Goal: Information Seeking & Learning: Learn about a topic

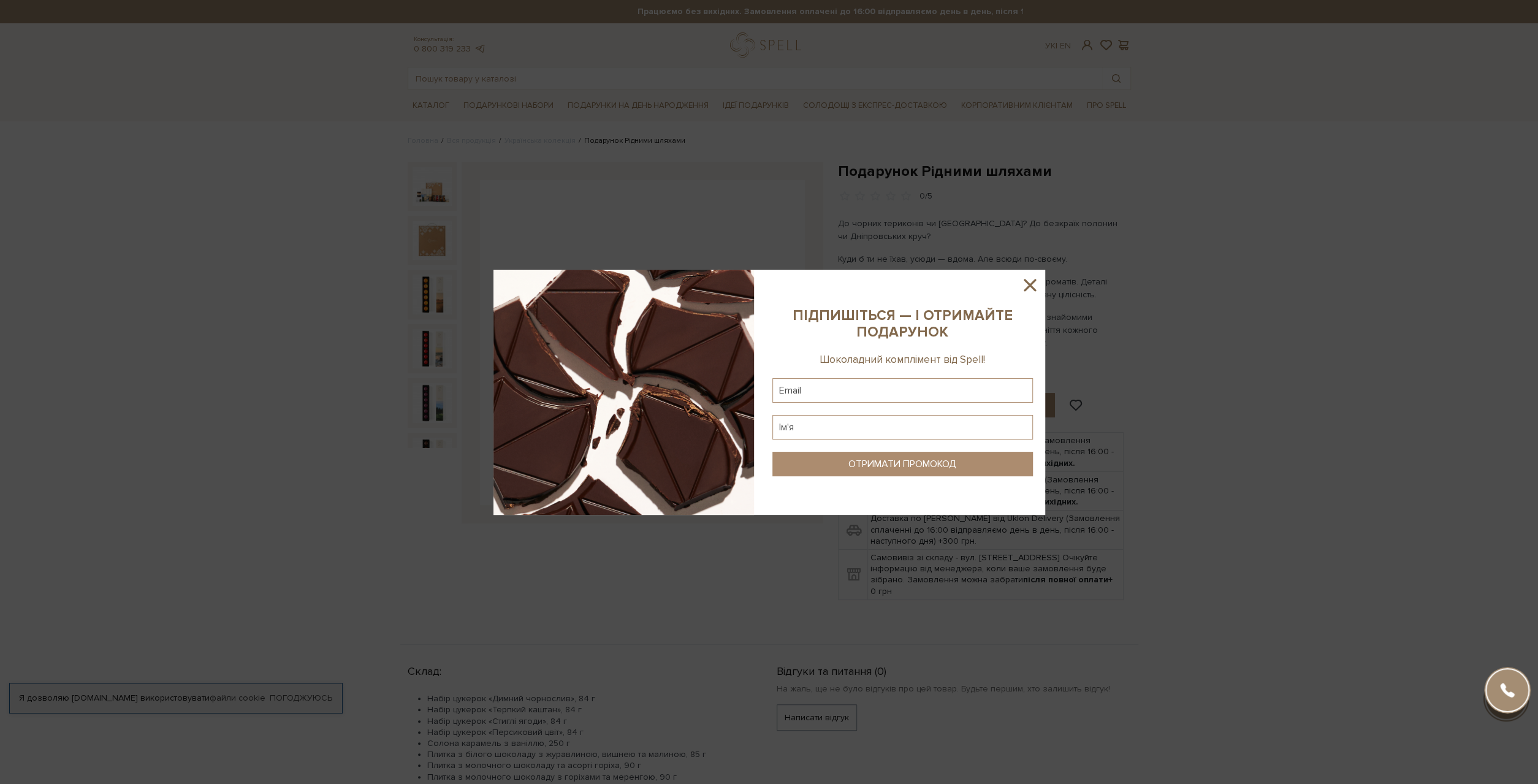
click at [1034, 280] on icon at bounding box center [1030, 284] width 13 height 13
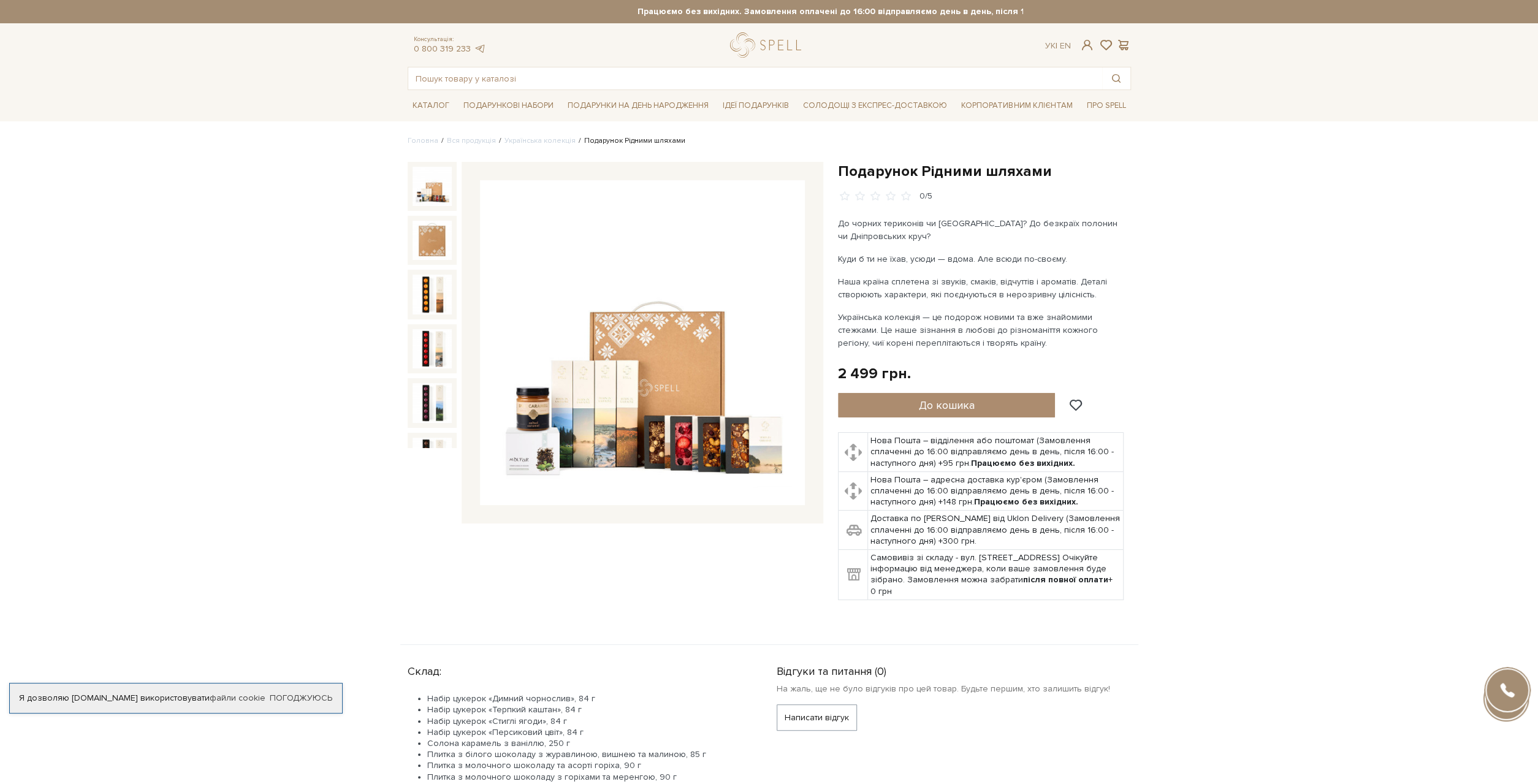
click at [437, 190] on img at bounding box center [431, 186] width 39 height 39
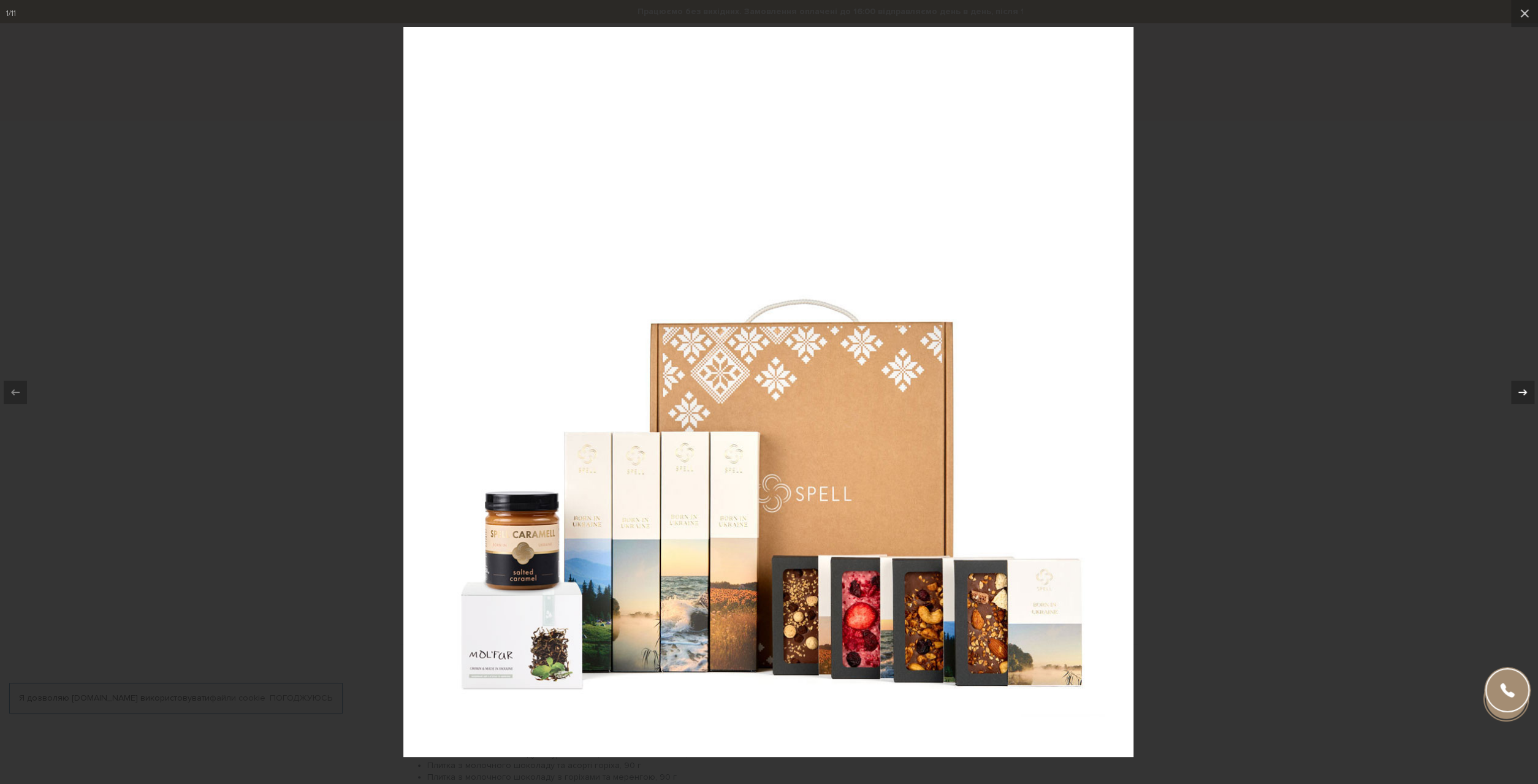
click at [1520, 391] on icon at bounding box center [1523, 392] width 15 height 15
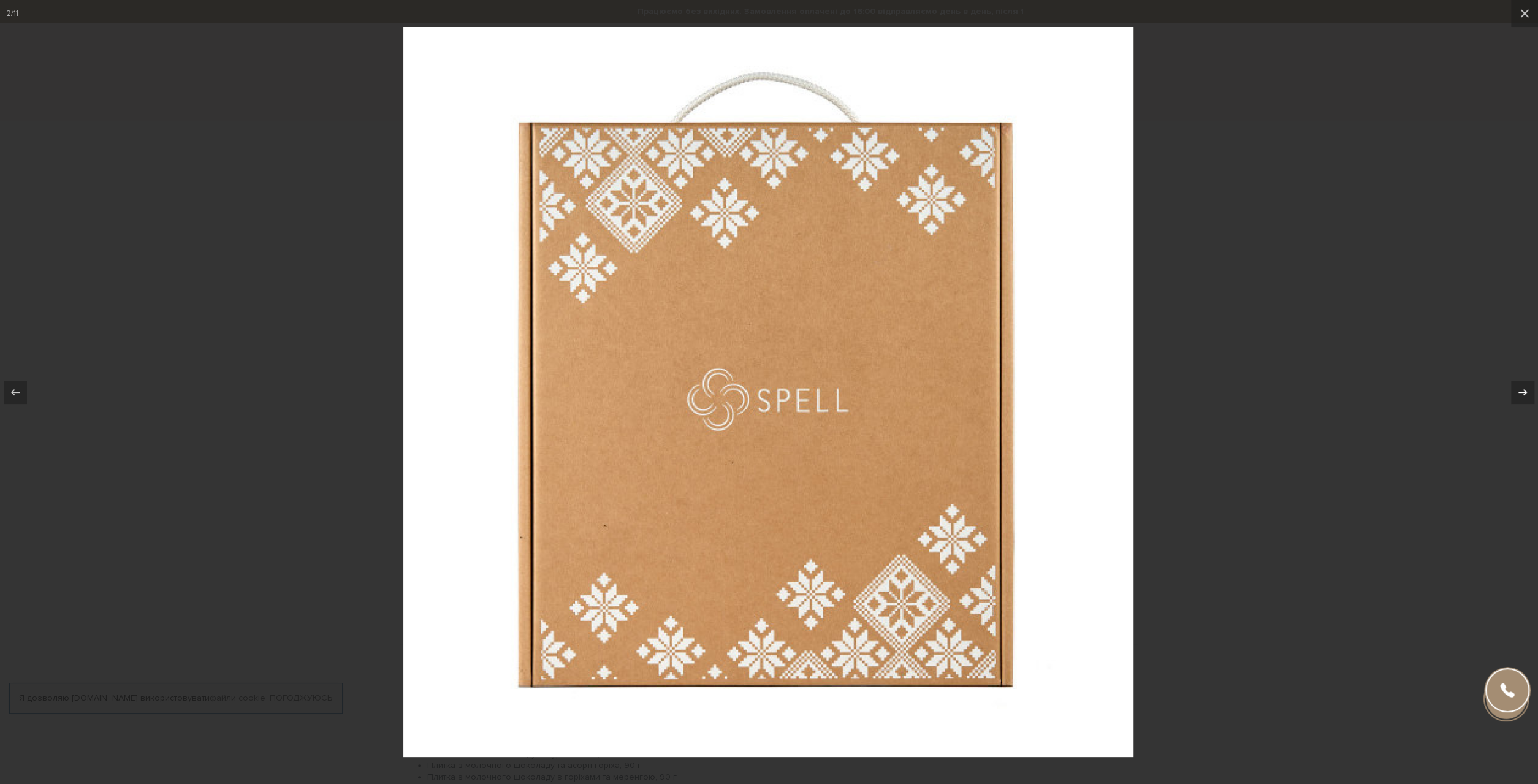
click at [1520, 391] on icon at bounding box center [1523, 392] width 15 height 15
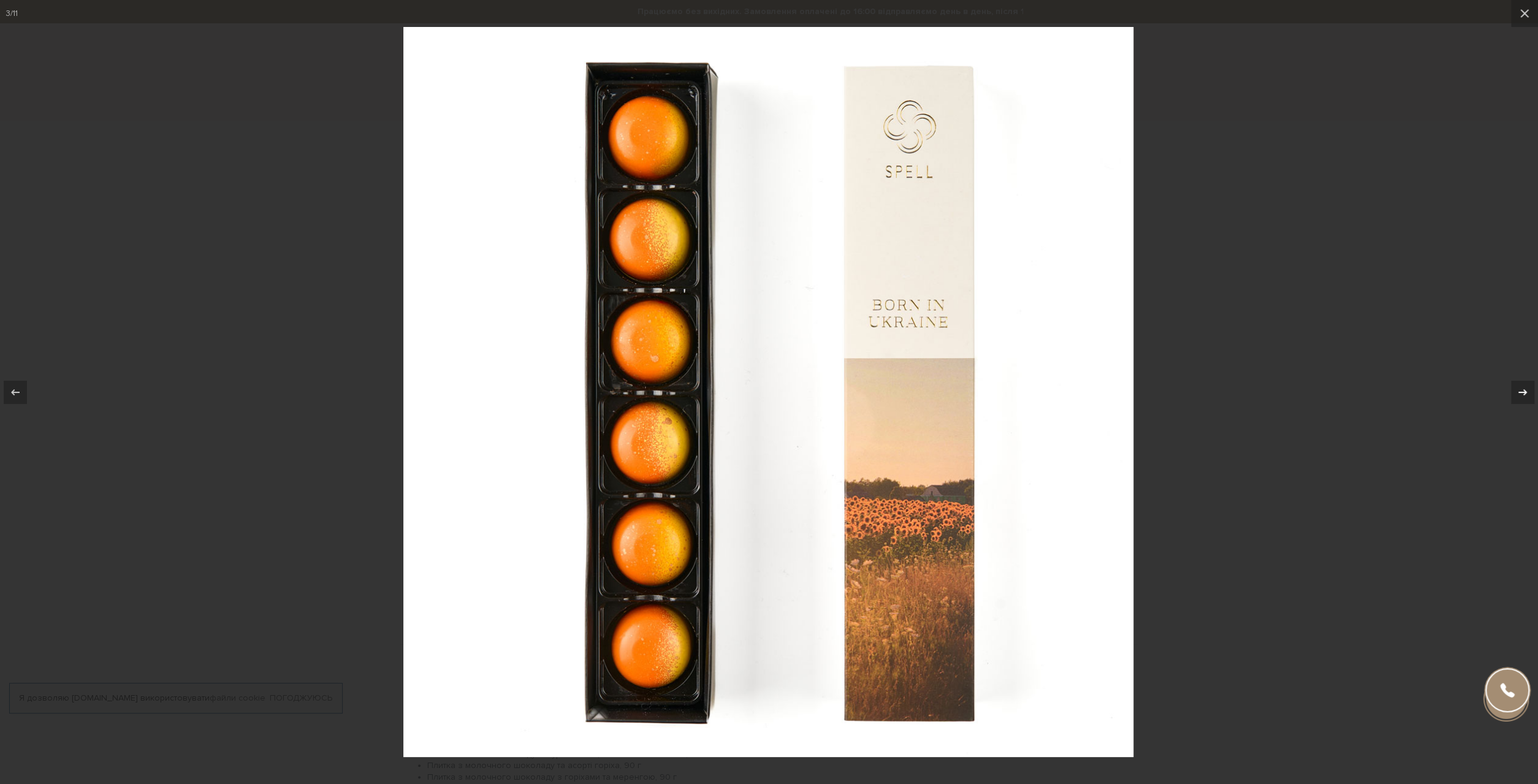
click at [1520, 391] on icon at bounding box center [1523, 392] width 15 height 15
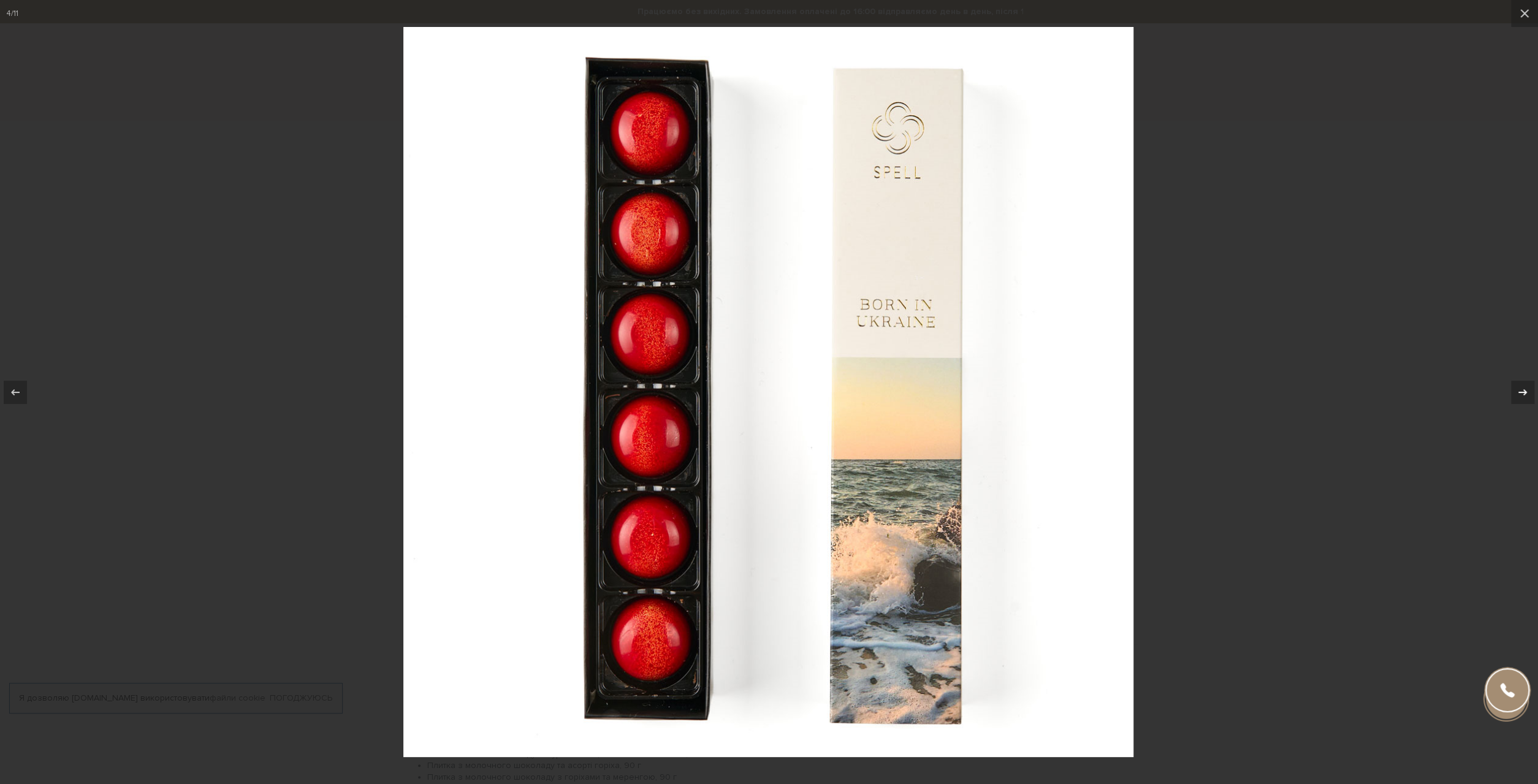
click at [1520, 391] on icon at bounding box center [1523, 392] width 15 height 15
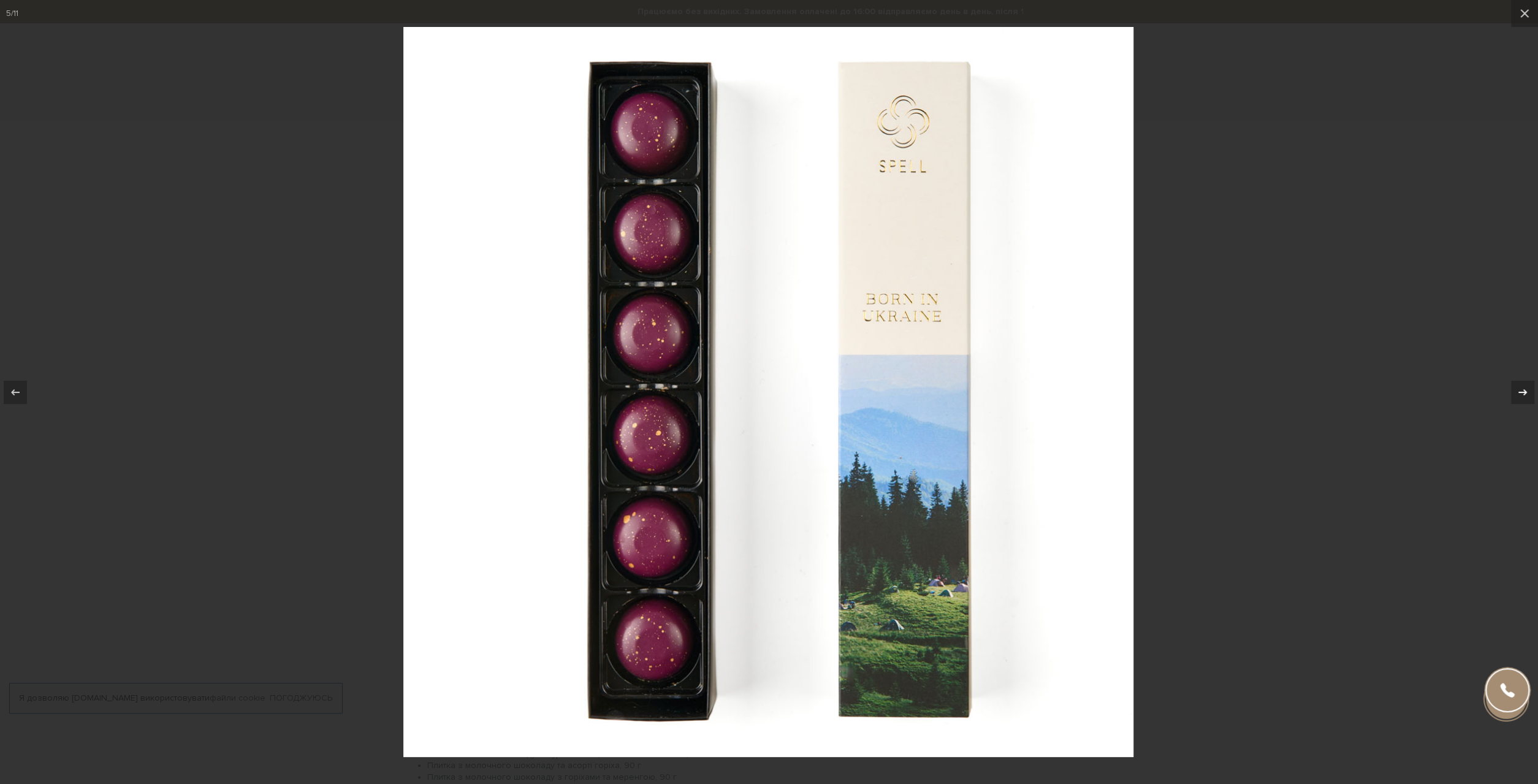
click at [1520, 391] on icon at bounding box center [1523, 392] width 15 height 15
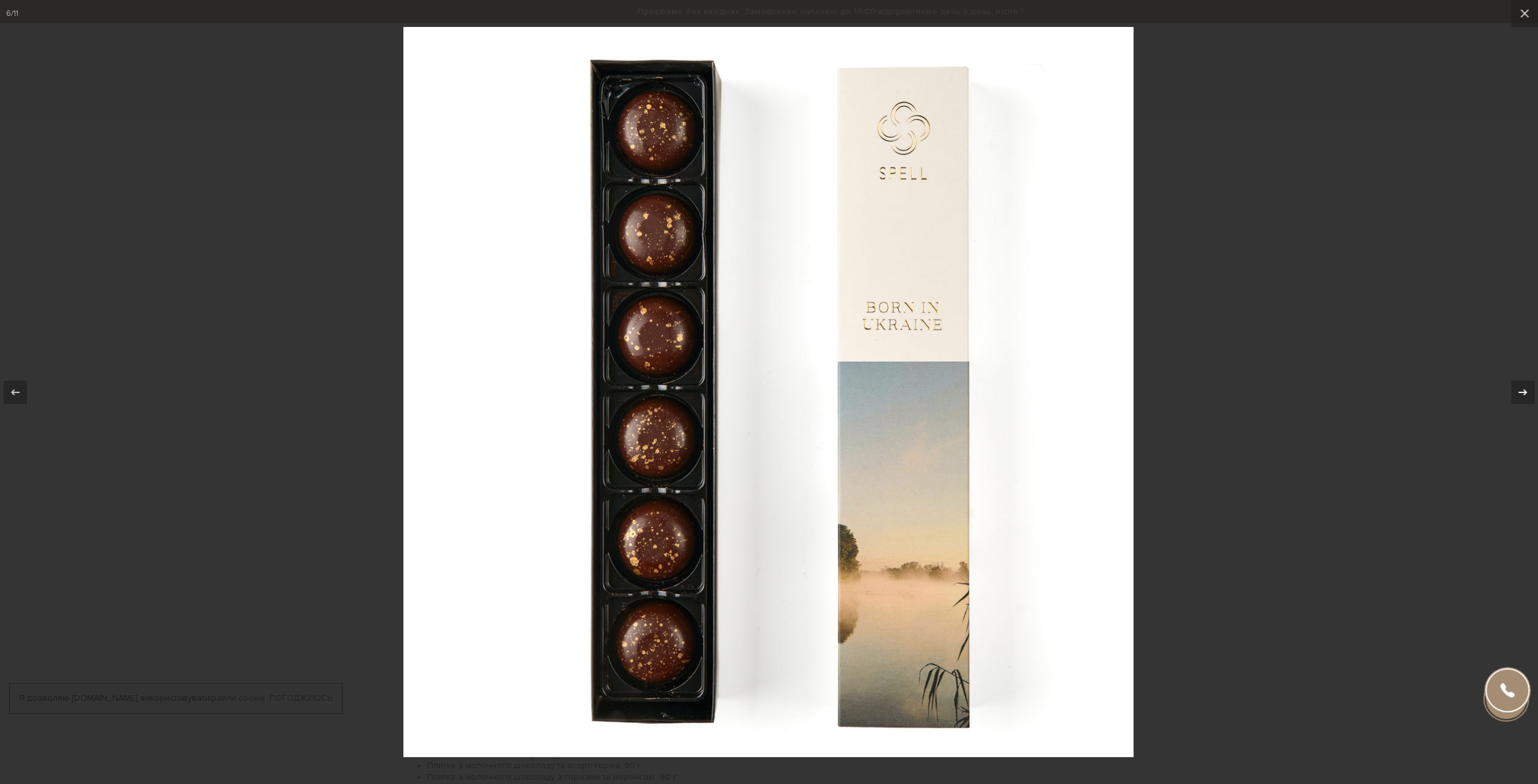
click at [1520, 391] on icon at bounding box center [1523, 392] width 15 height 15
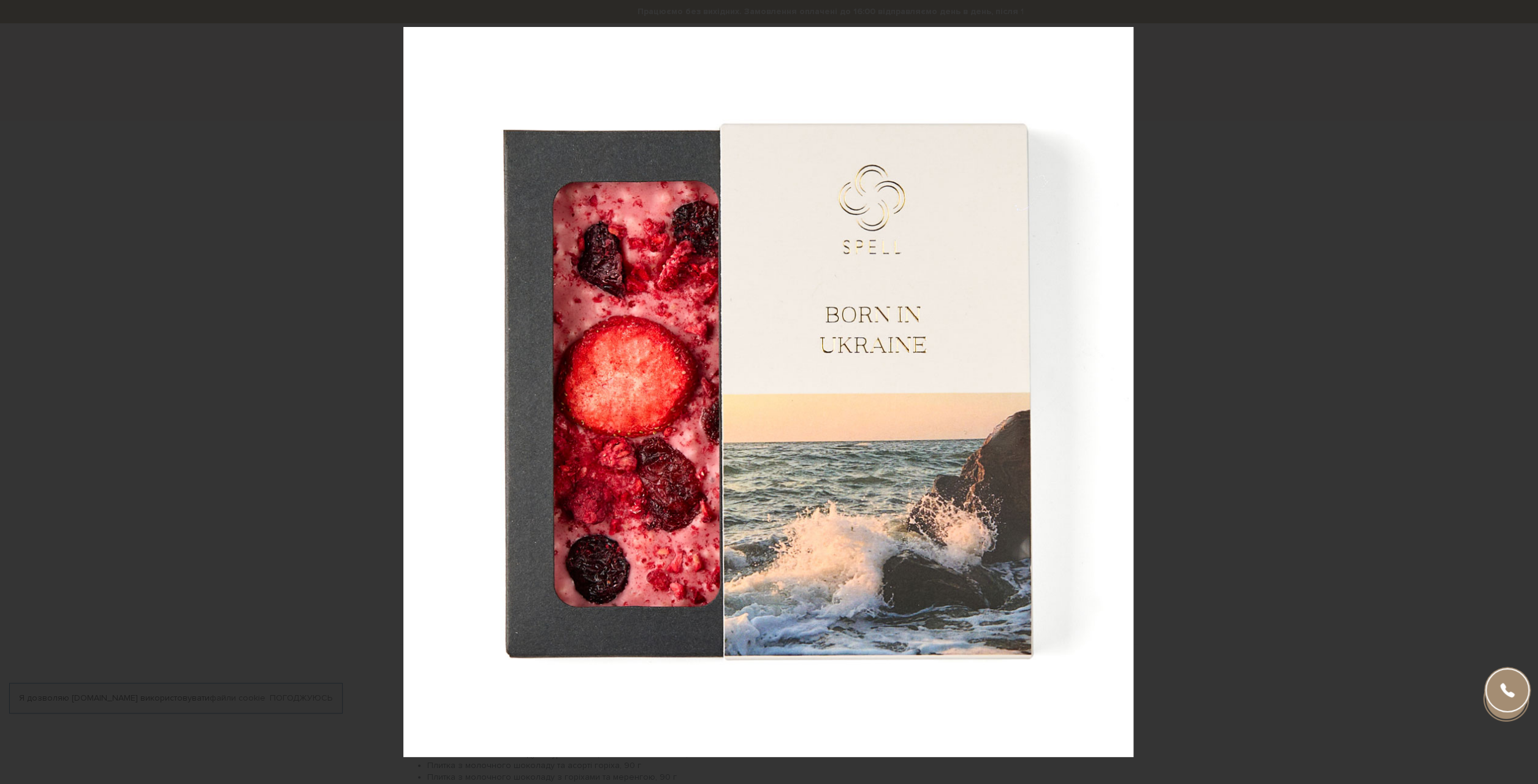
click at [1520, 391] on div "7 / 11" at bounding box center [769, 392] width 1538 height 784
click at [1517, 395] on icon at bounding box center [1523, 392] width 15 height 15
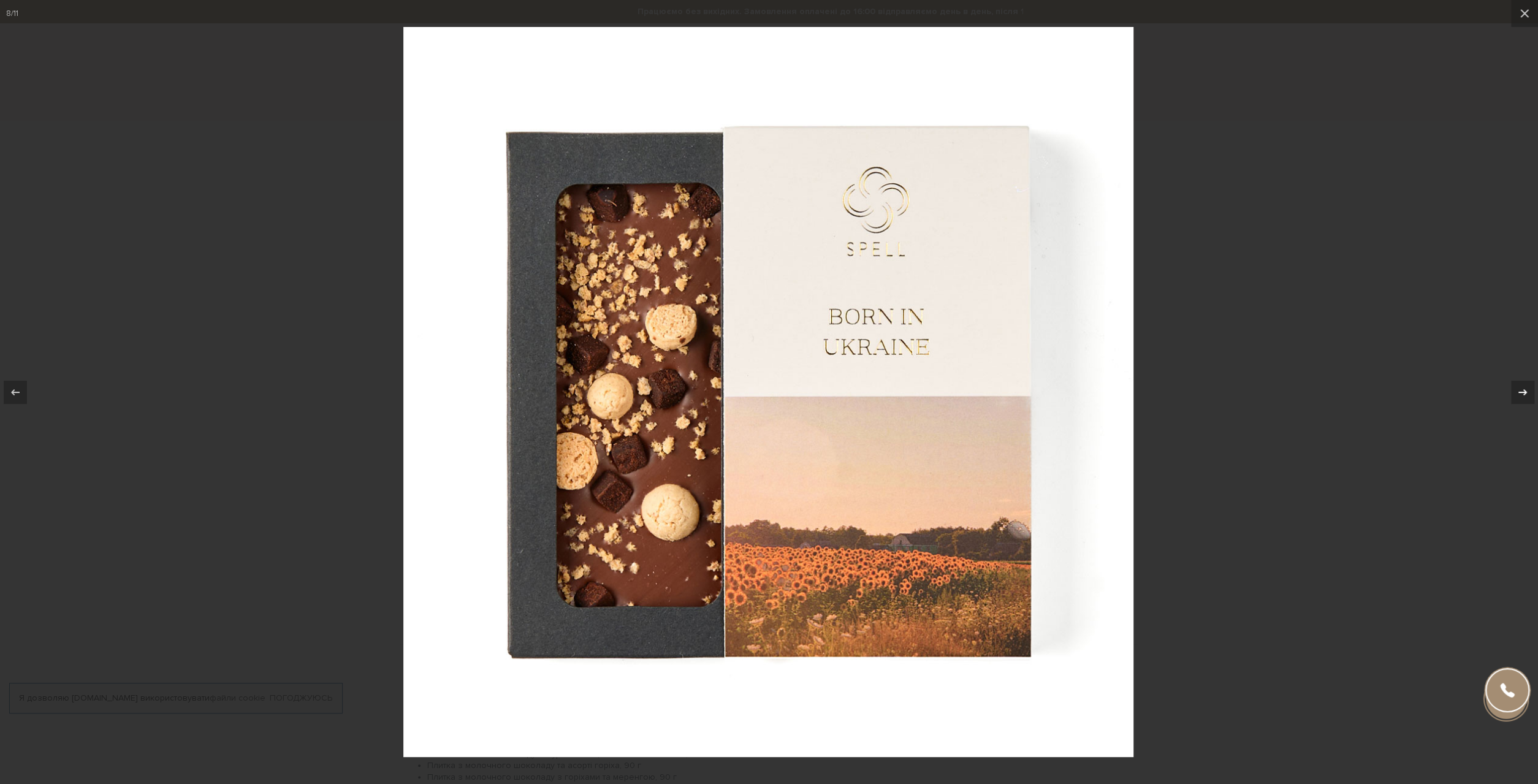
click at [1517, 395] on icon at bounding box center [1523, 392] width 15 height 15
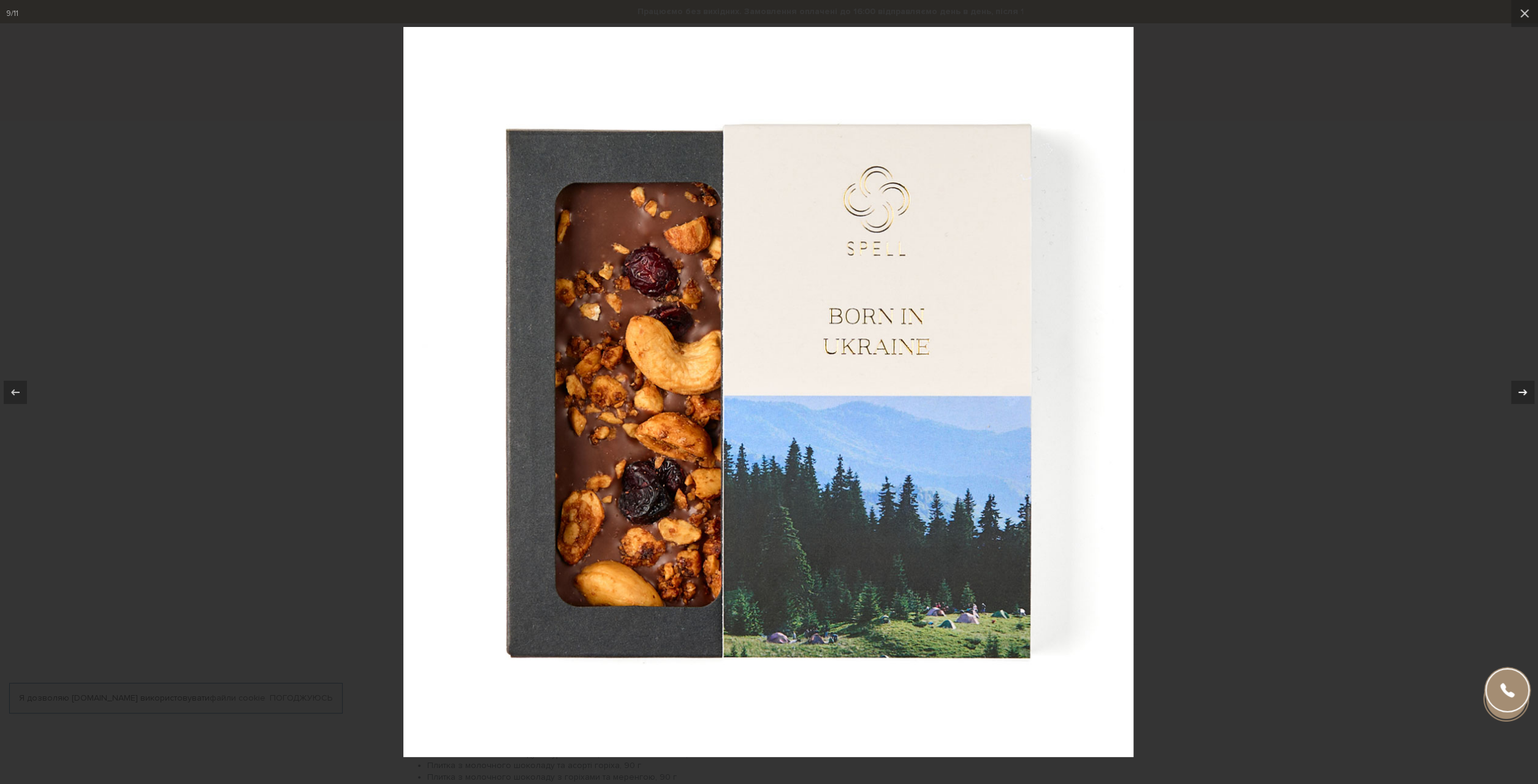
click at [1517, 395] on icon at bounding box center [1523, 392] width 15 height 15
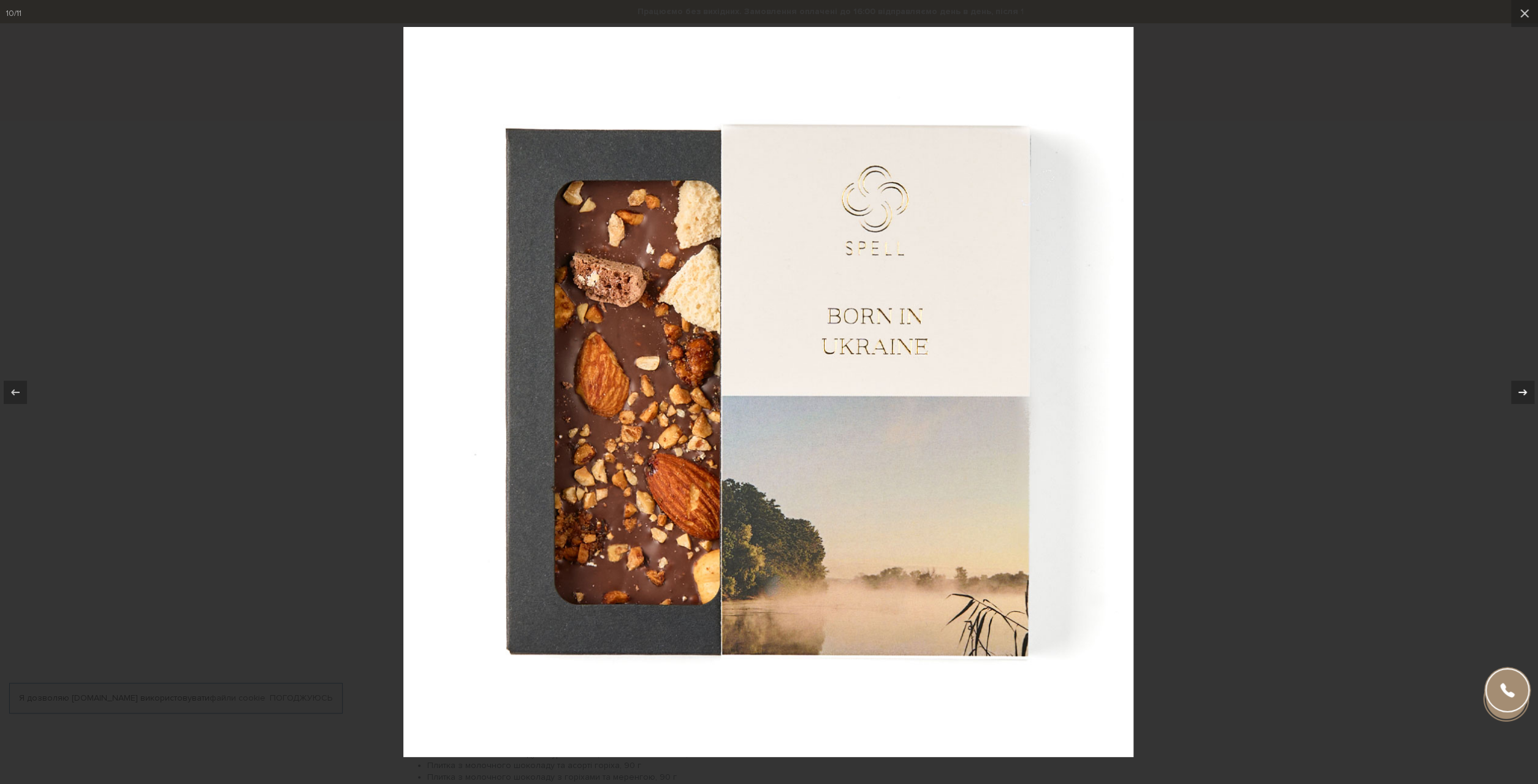
click at [1517, 395] on icon at bounding box center [1523, 392] width 15 height 15
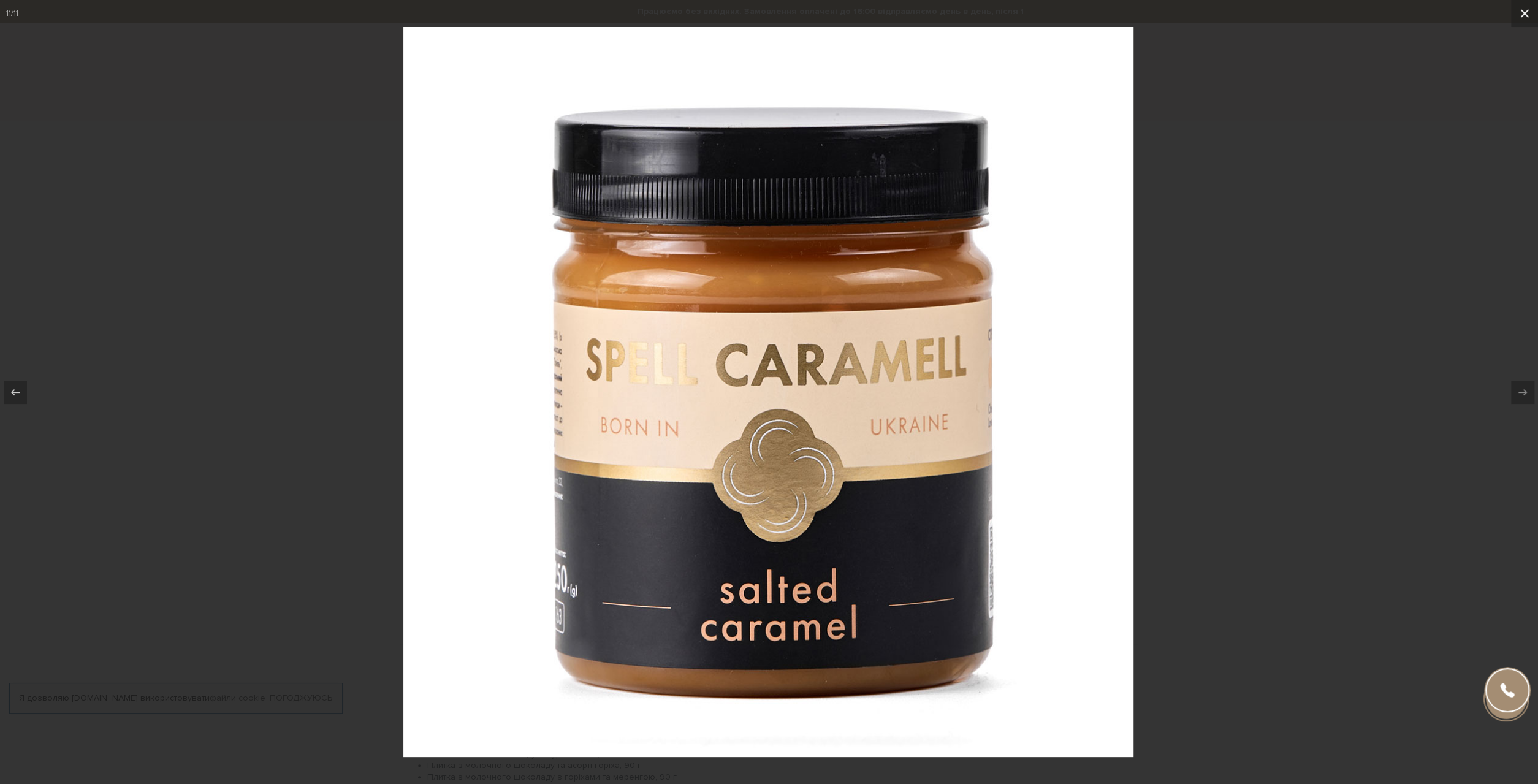
click at [1529, 13] on icon at bounding box center [1525, 13] width 15 height 15
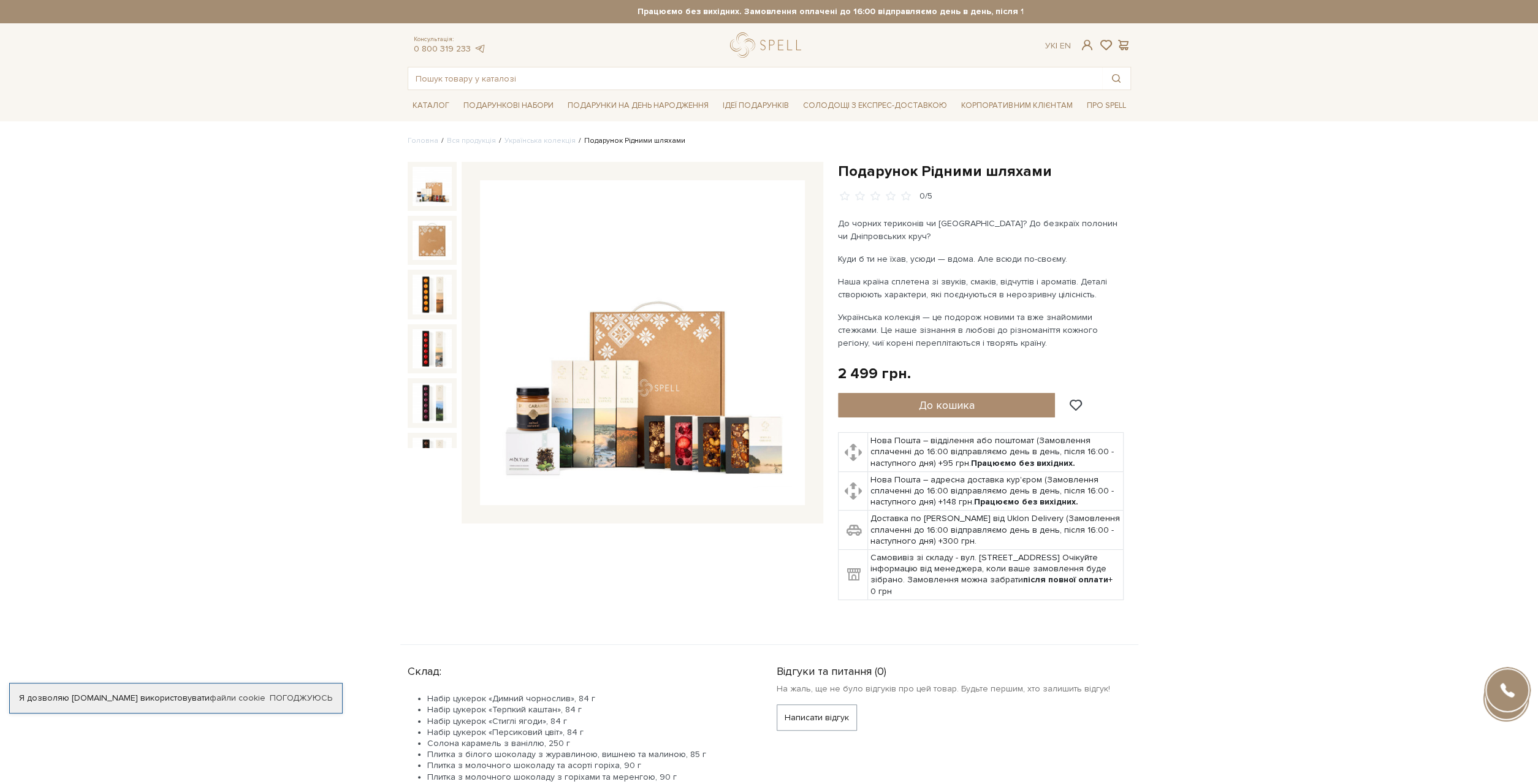
scroll to position [310, 0]
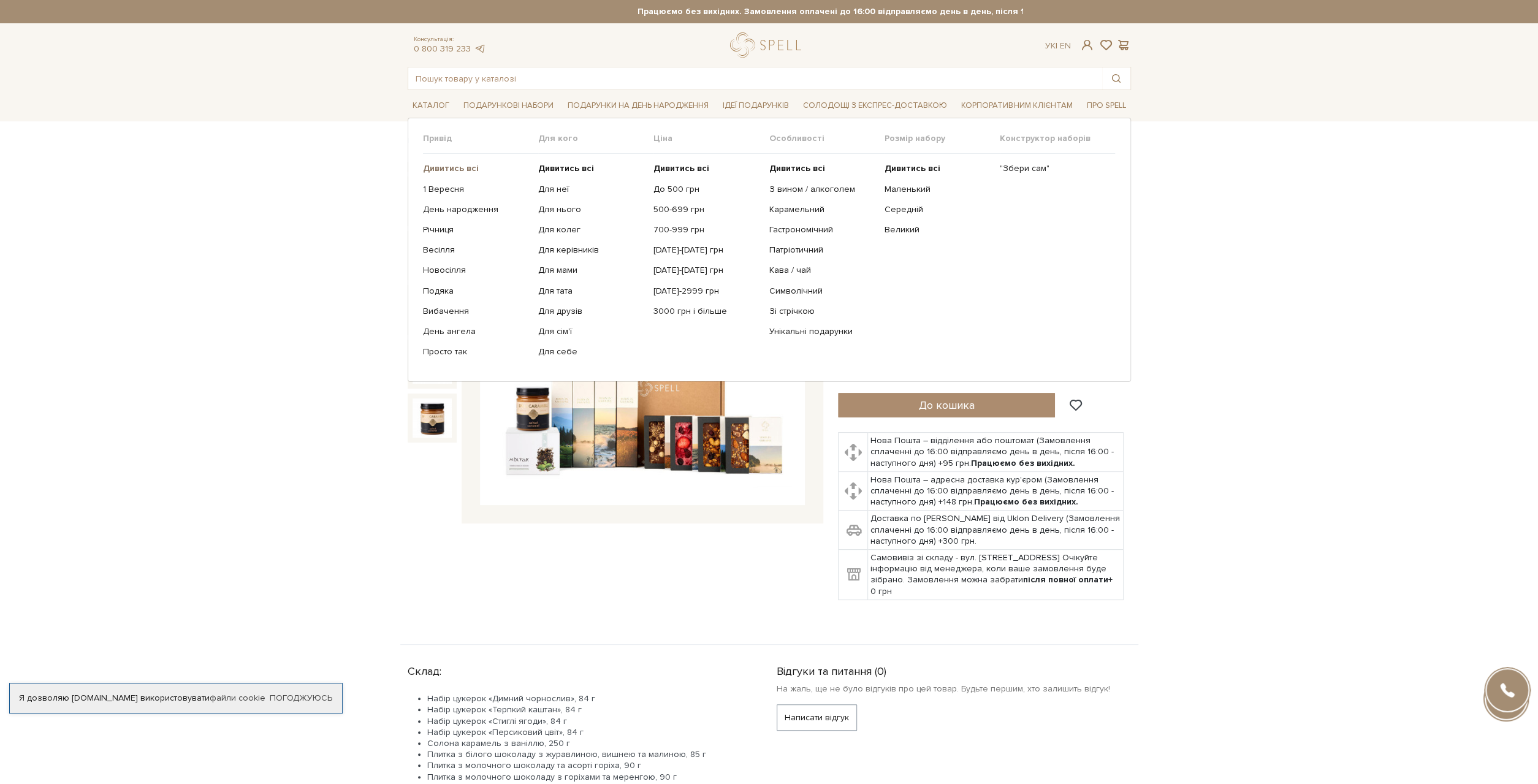
click at [449, 166] on b "Дивитись всі" at bounding box center [451, 168] width 56 height 10
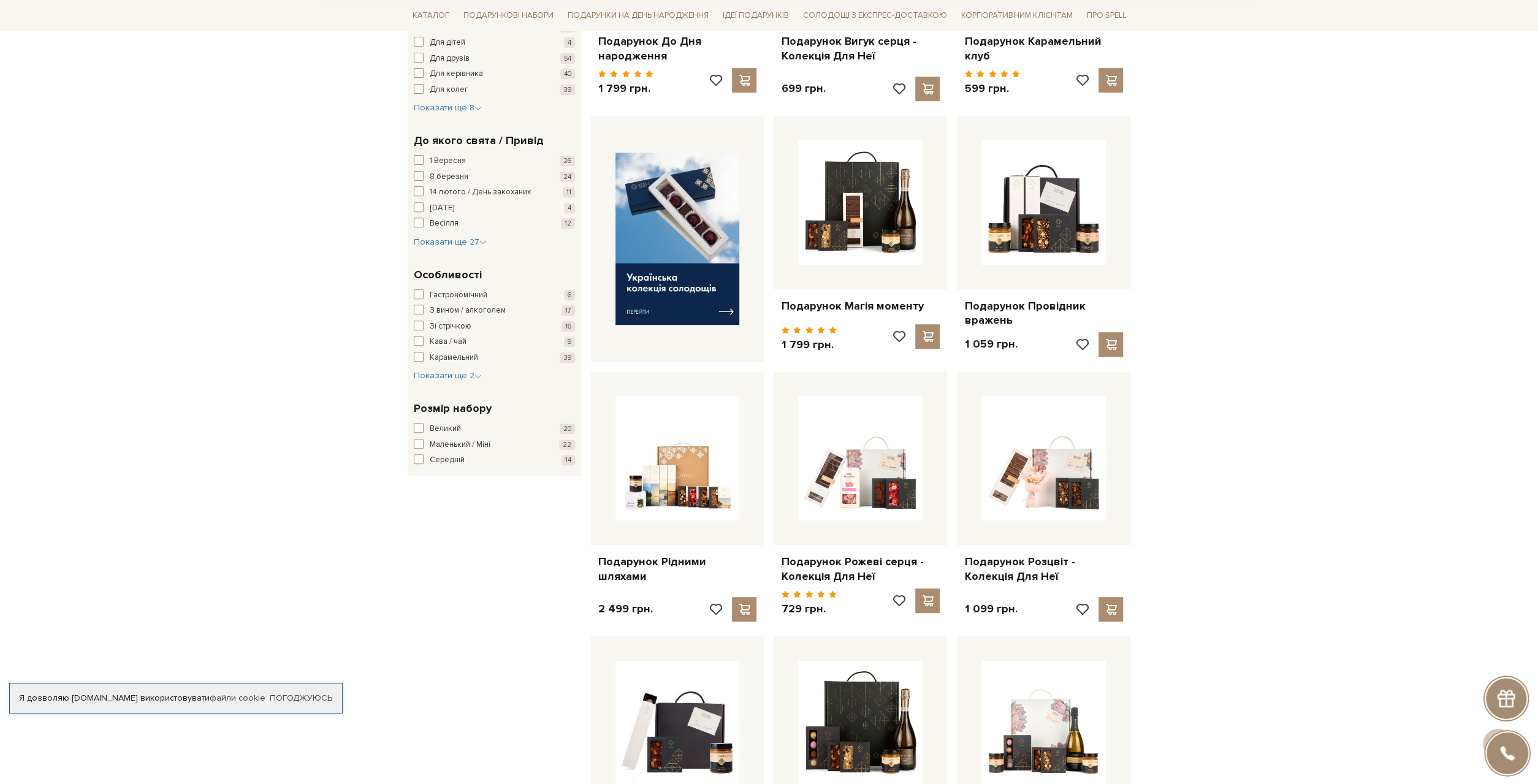
scroll to position [379, 0]
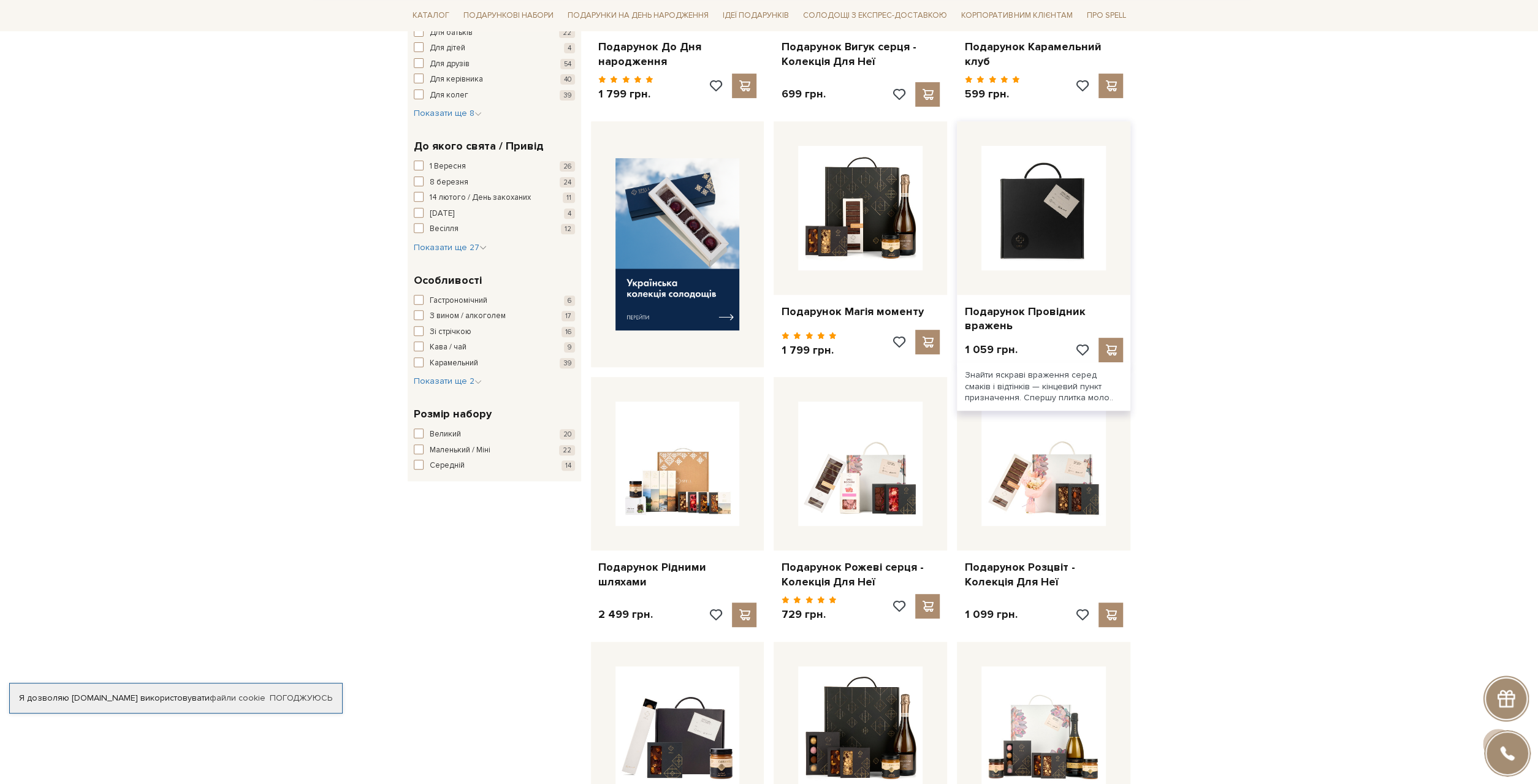
click at [1043, 249] on img at bounding box center [1043, 208] width 124 height 124
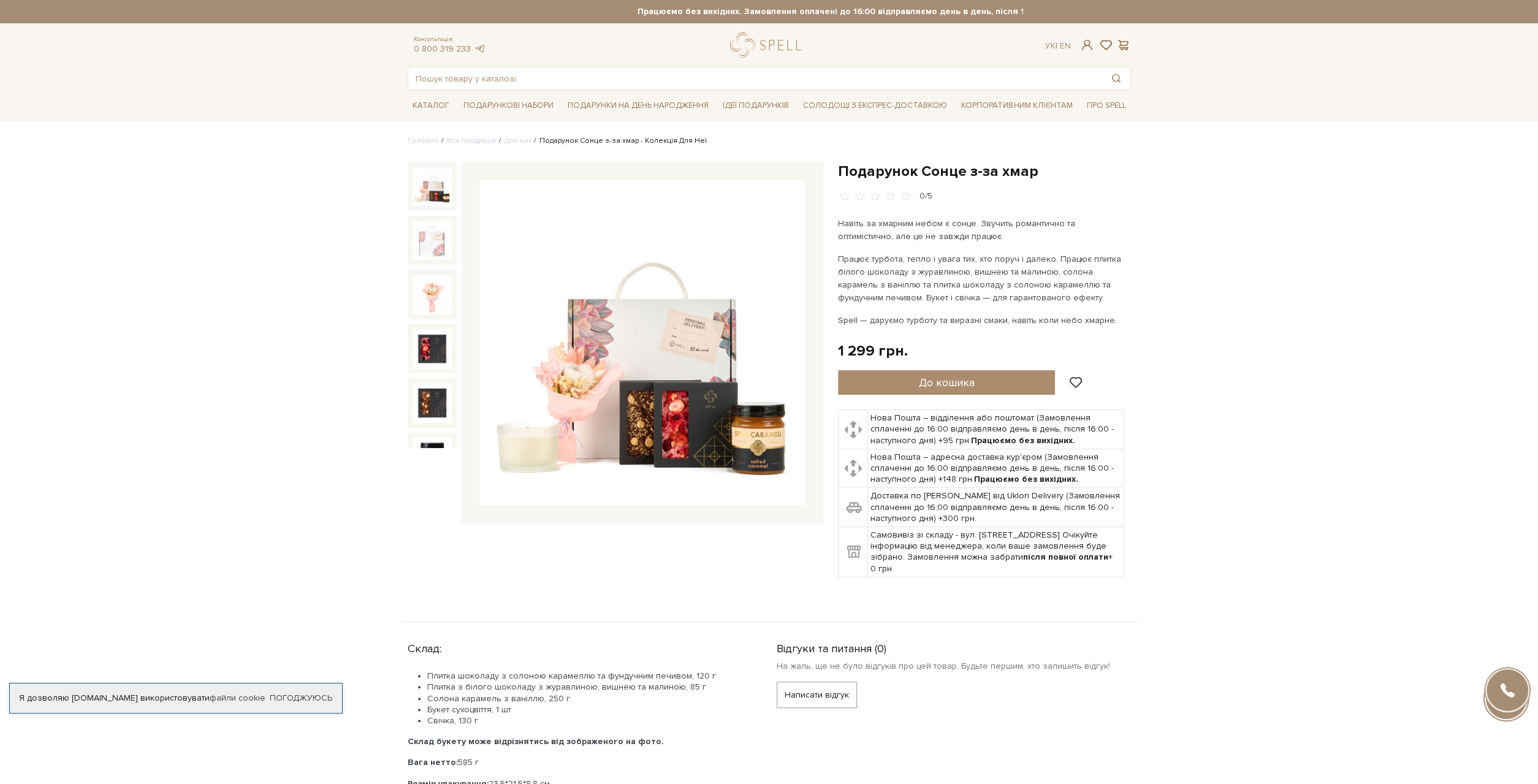
click at [630, 357] on img at bounding box center [642, 342] width 325 height 324
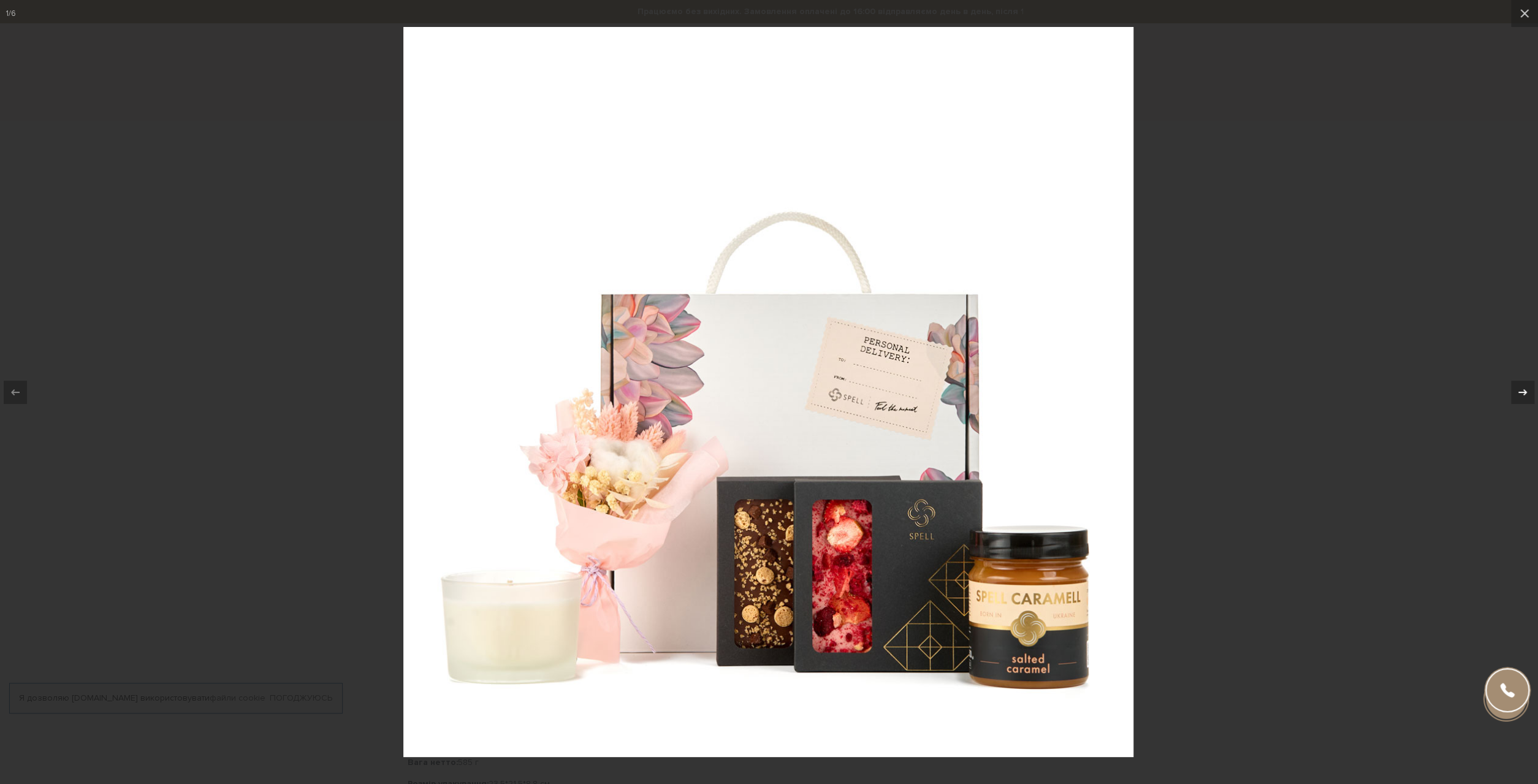
click at [1525, 390] on icon at bounding box center [1523, 391] width 8 height 6
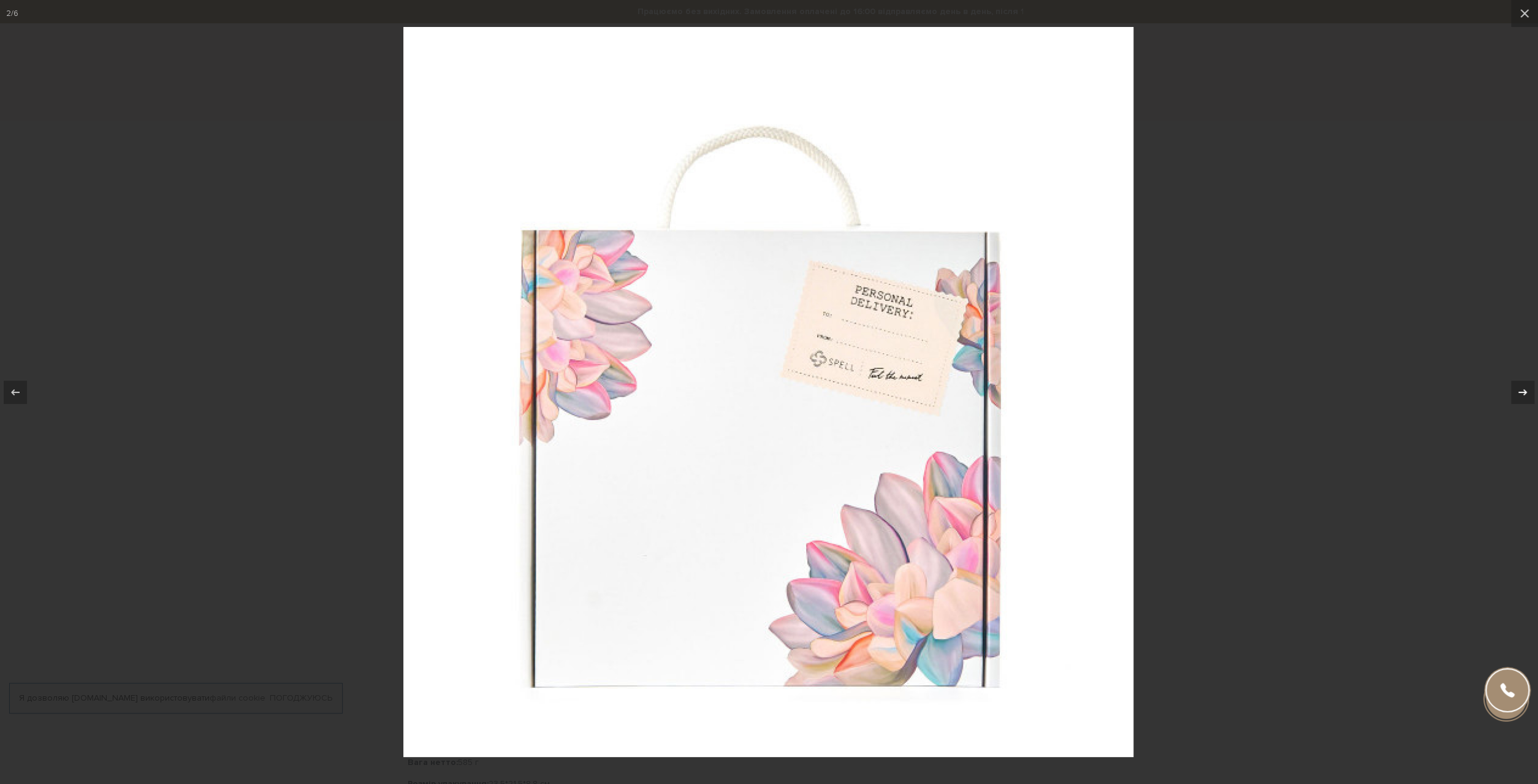
click at [1525, 390] on div "2 / 6" at bounding box center [769, 392] width 1538 height 784
click at [1525, 390] on icon at bounding box center [1523, 391] width 8 height 6
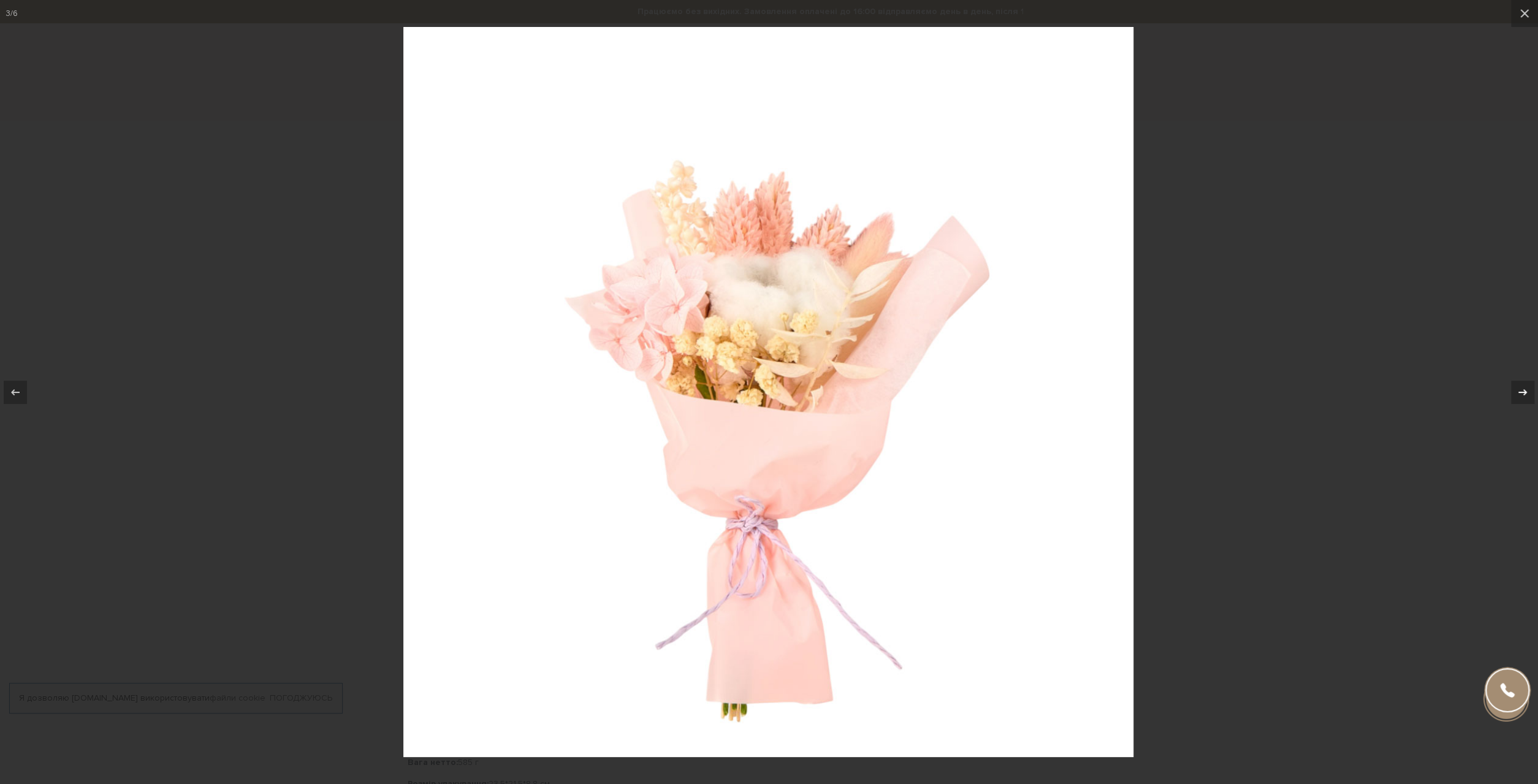
click at [1525, 390] on icon at bounding box center [1523, 391] width 8 height 6
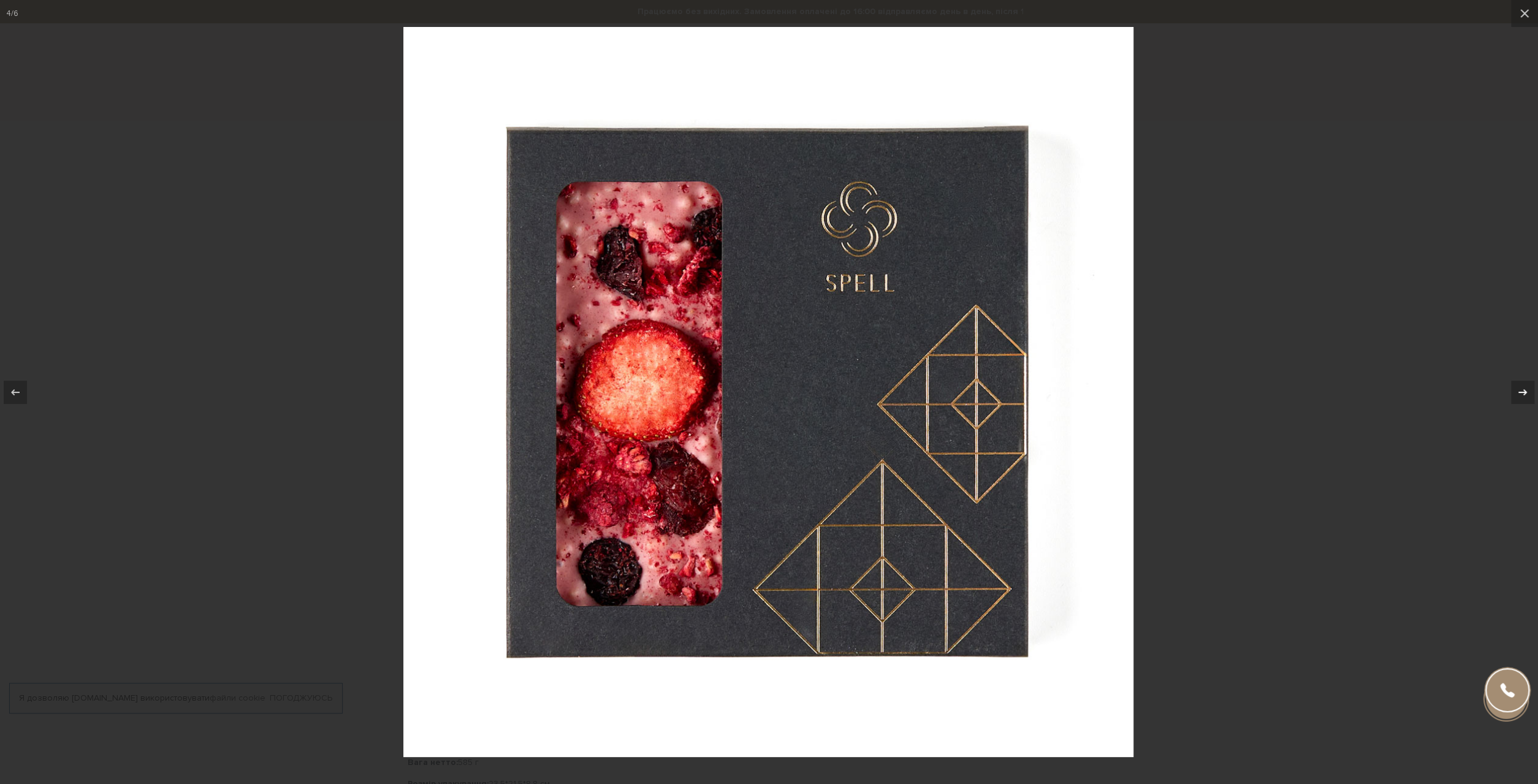
click at [1525, 390] on icon at bounding box center [1523, 391] width 8 height 6
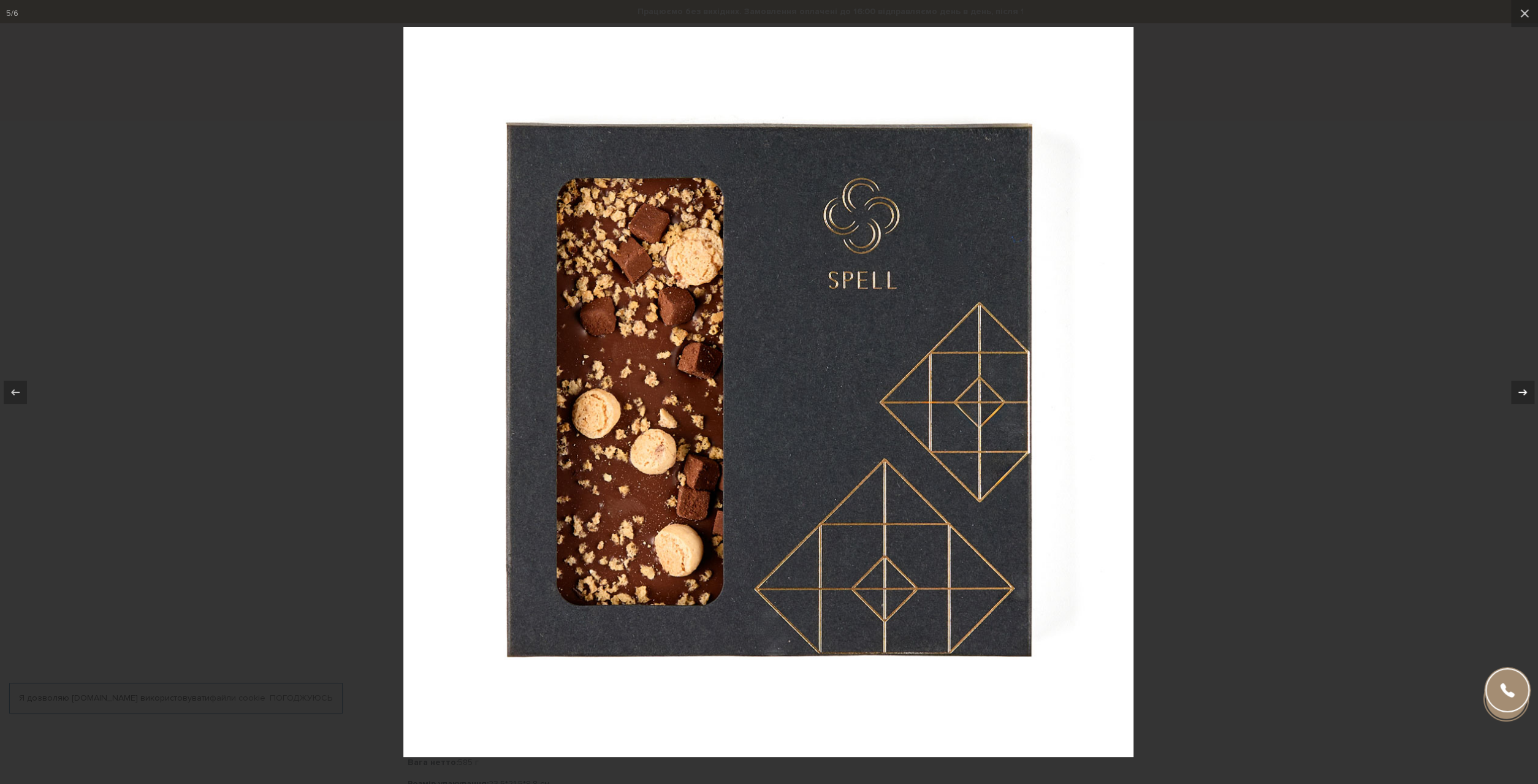
click at [1525, 390] on icon at bounding box center [1523, 391] width 8 height 6
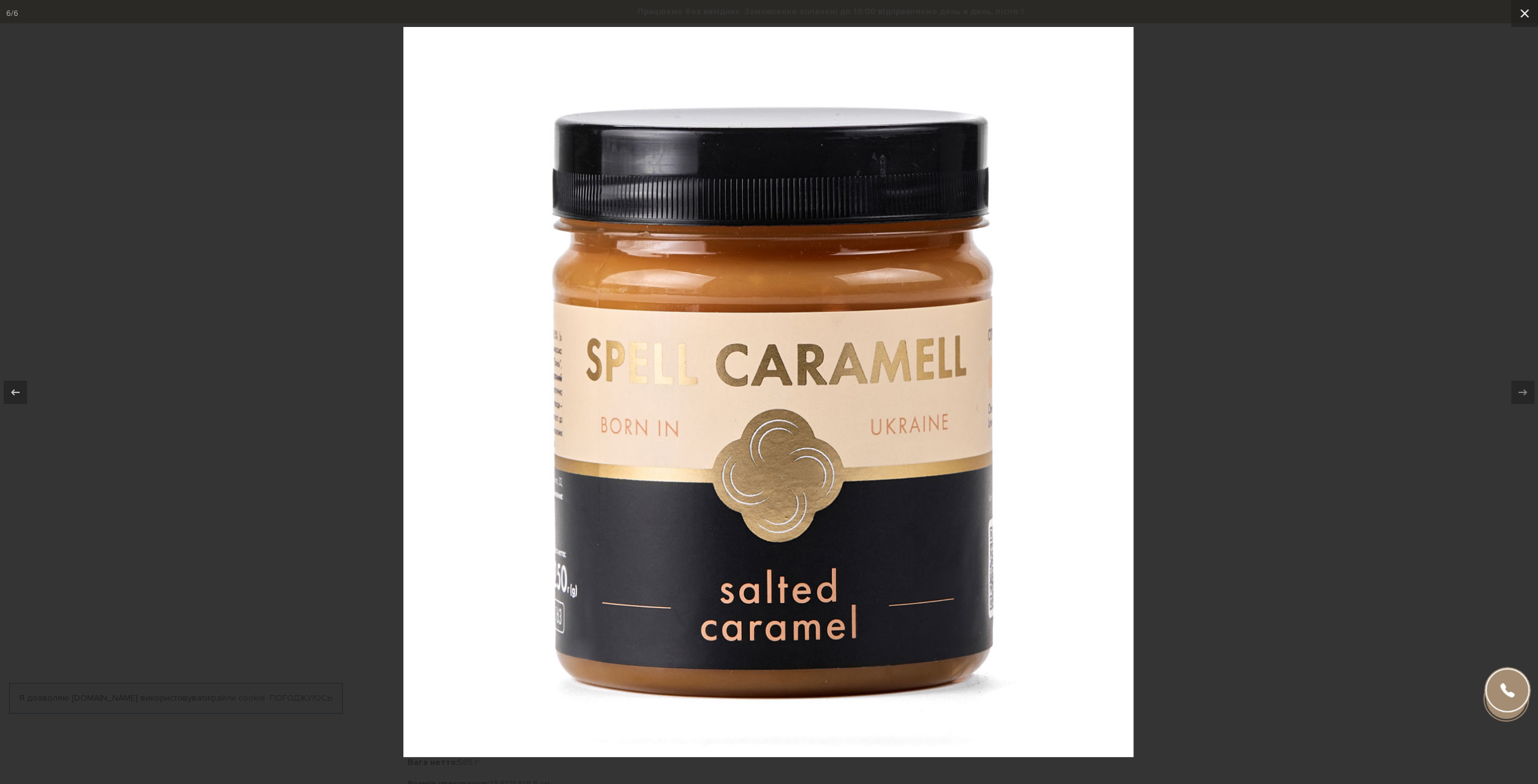
click at [1524, 19] on icon at bounding box center [1525, 13] width 15 height 15
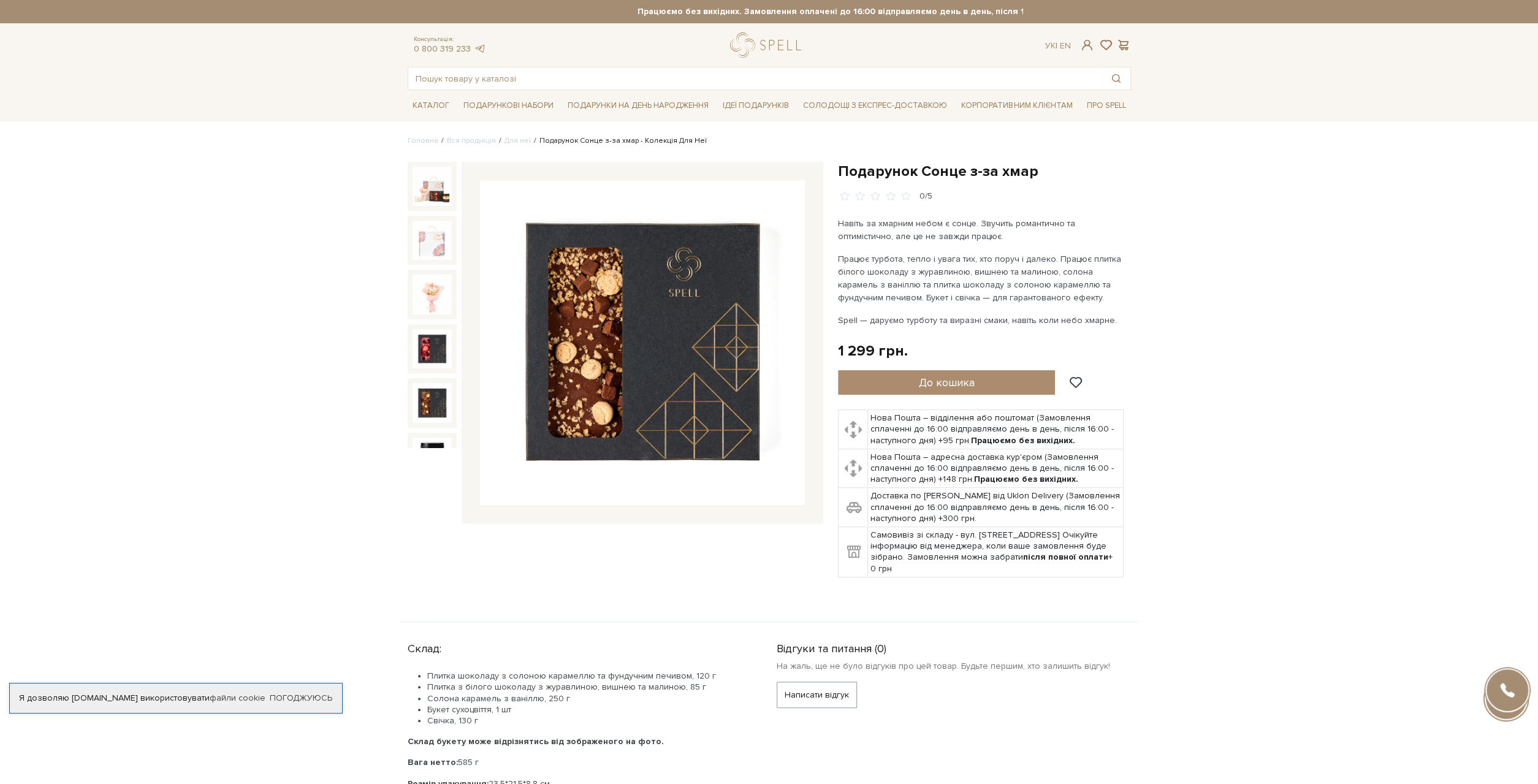
click at [613, 374] on img at bounding box center [642, 342] width 325 height 324
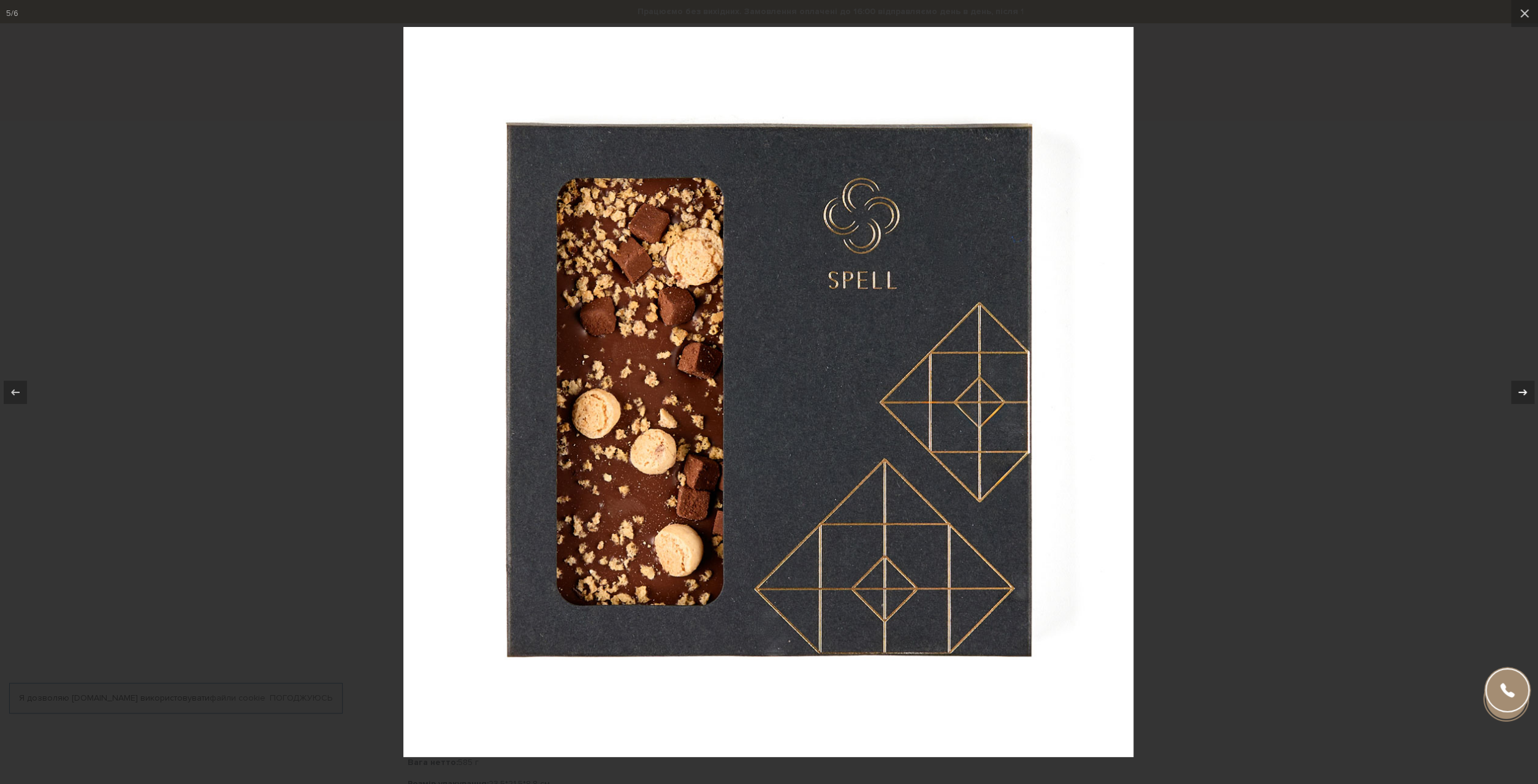
click at [1526, 395] on icon at bounding box center [1523, 392] width 15 height 15
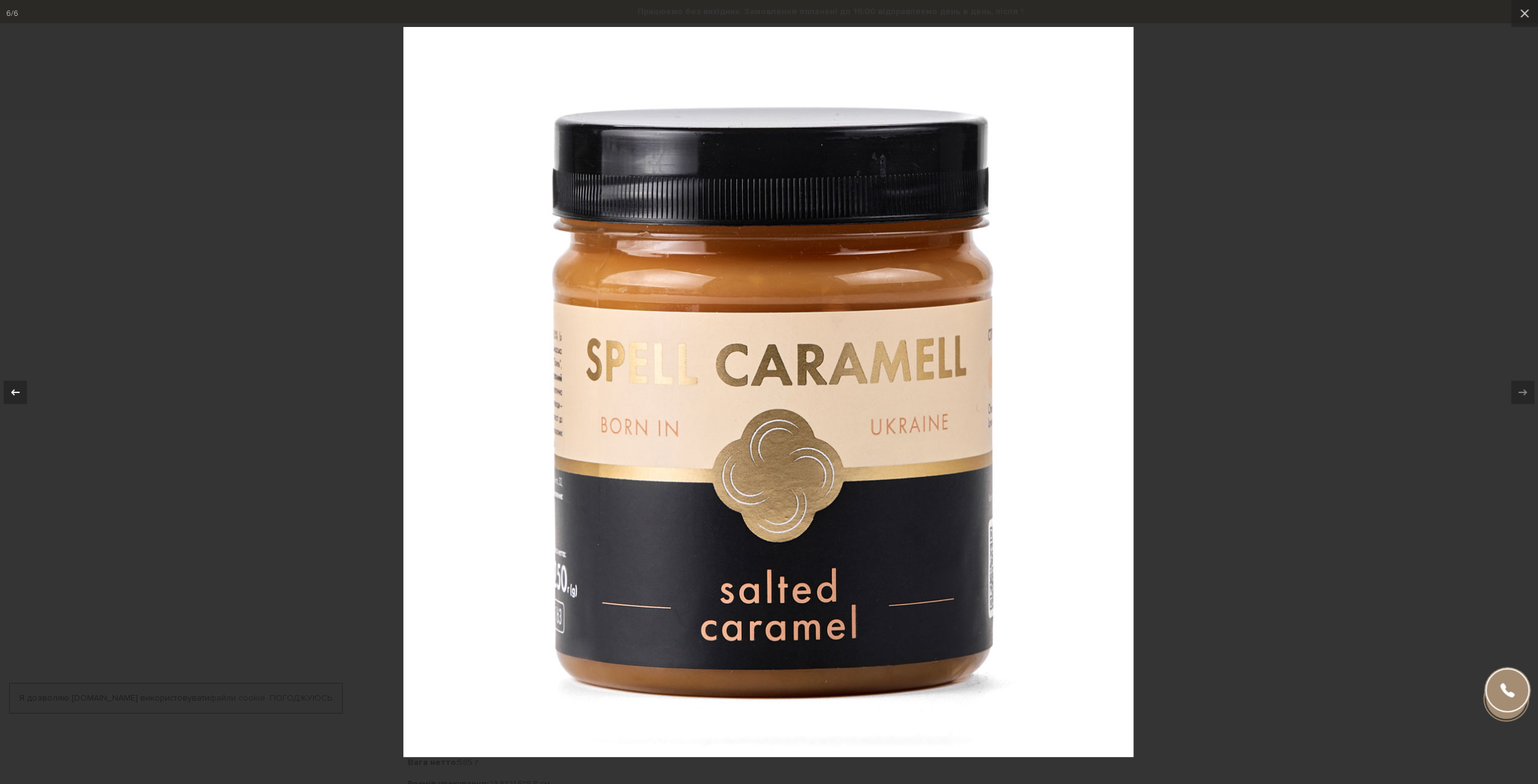
click at [23, 389] on icon at bounding box center [16, 392] width 15 height 15
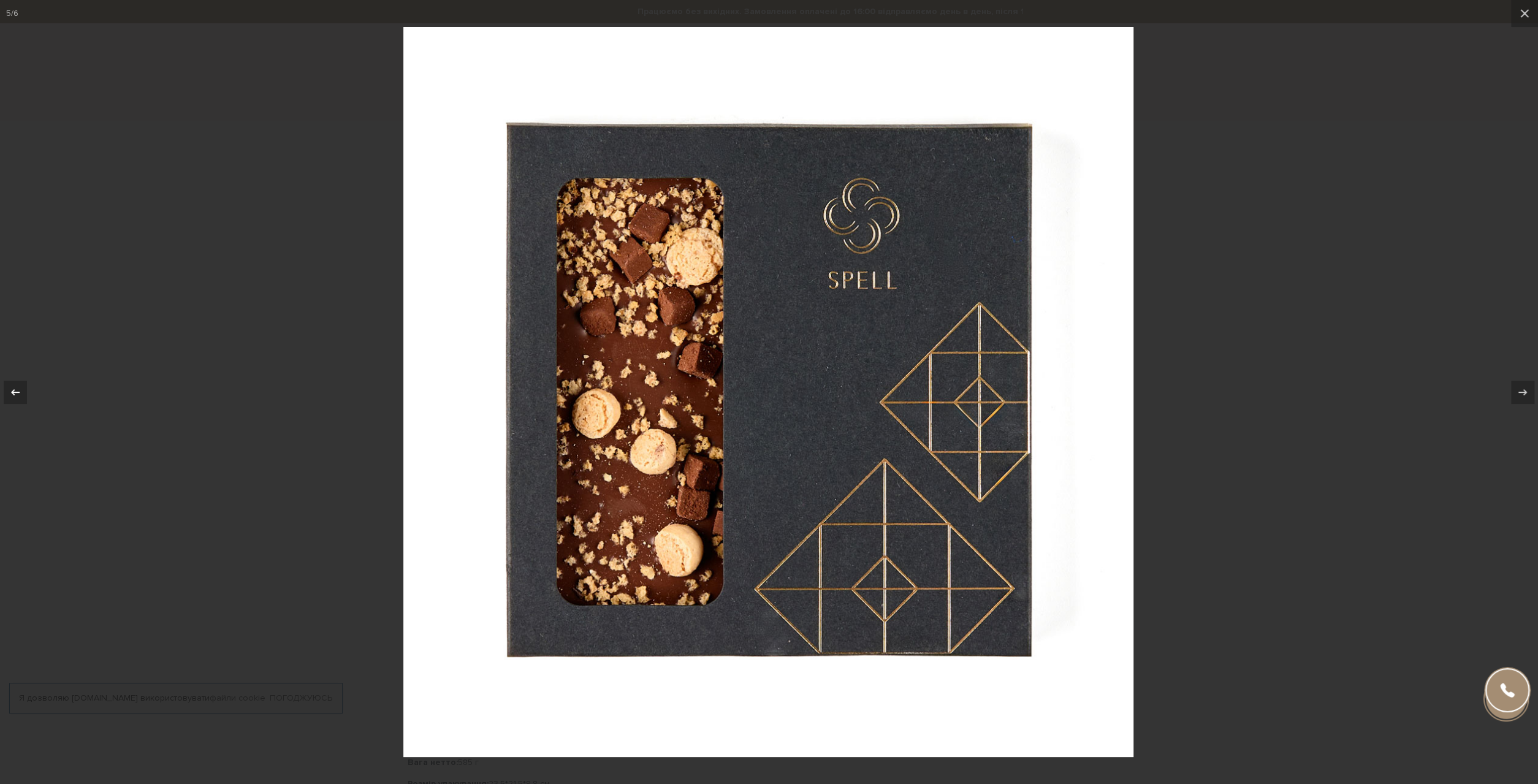
click at [19, 389] on icon at bounding box center [16, 392] width 15 height 15
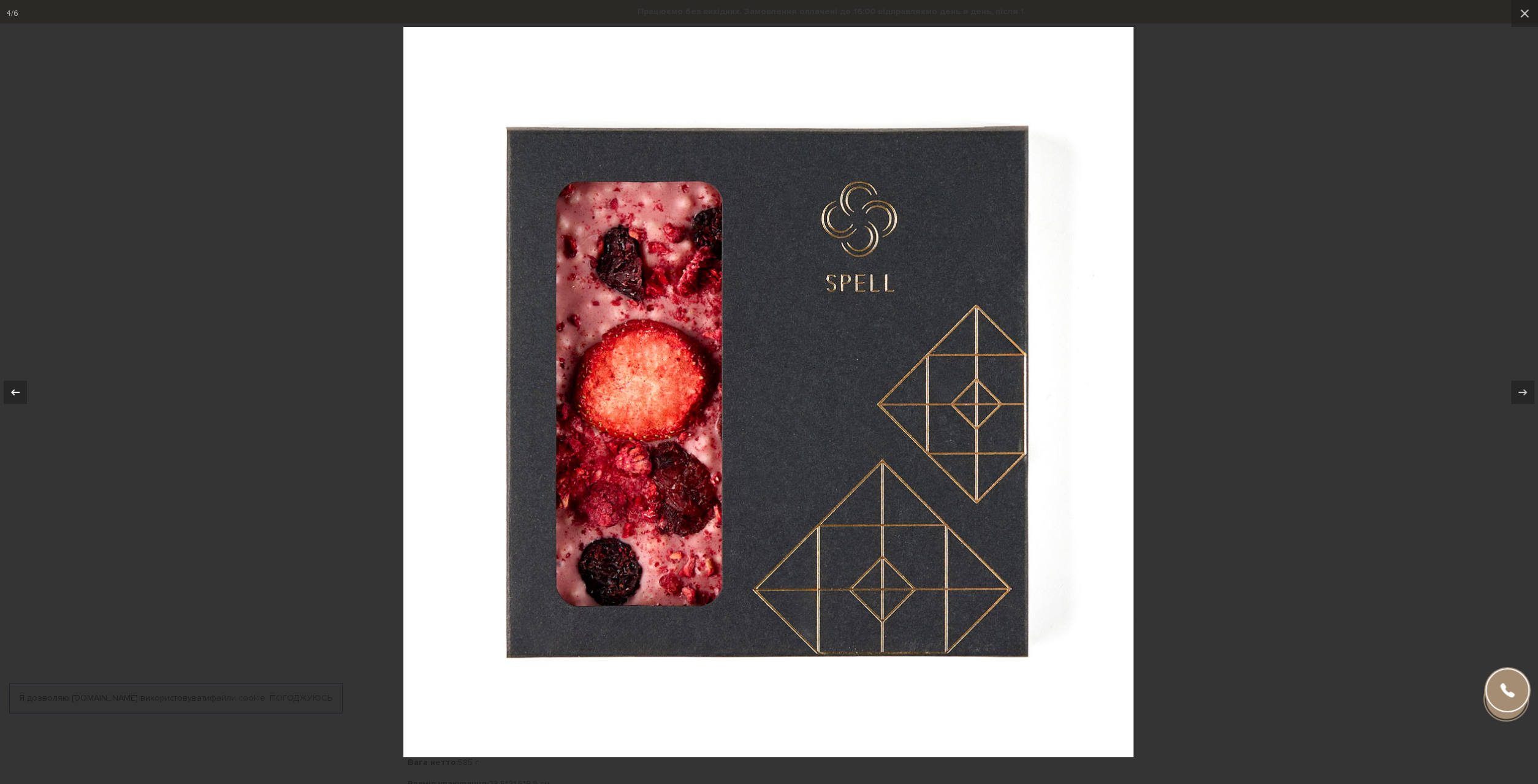
click at [19, 389] on icon at bounding box center [16, 392] width 15 height 15
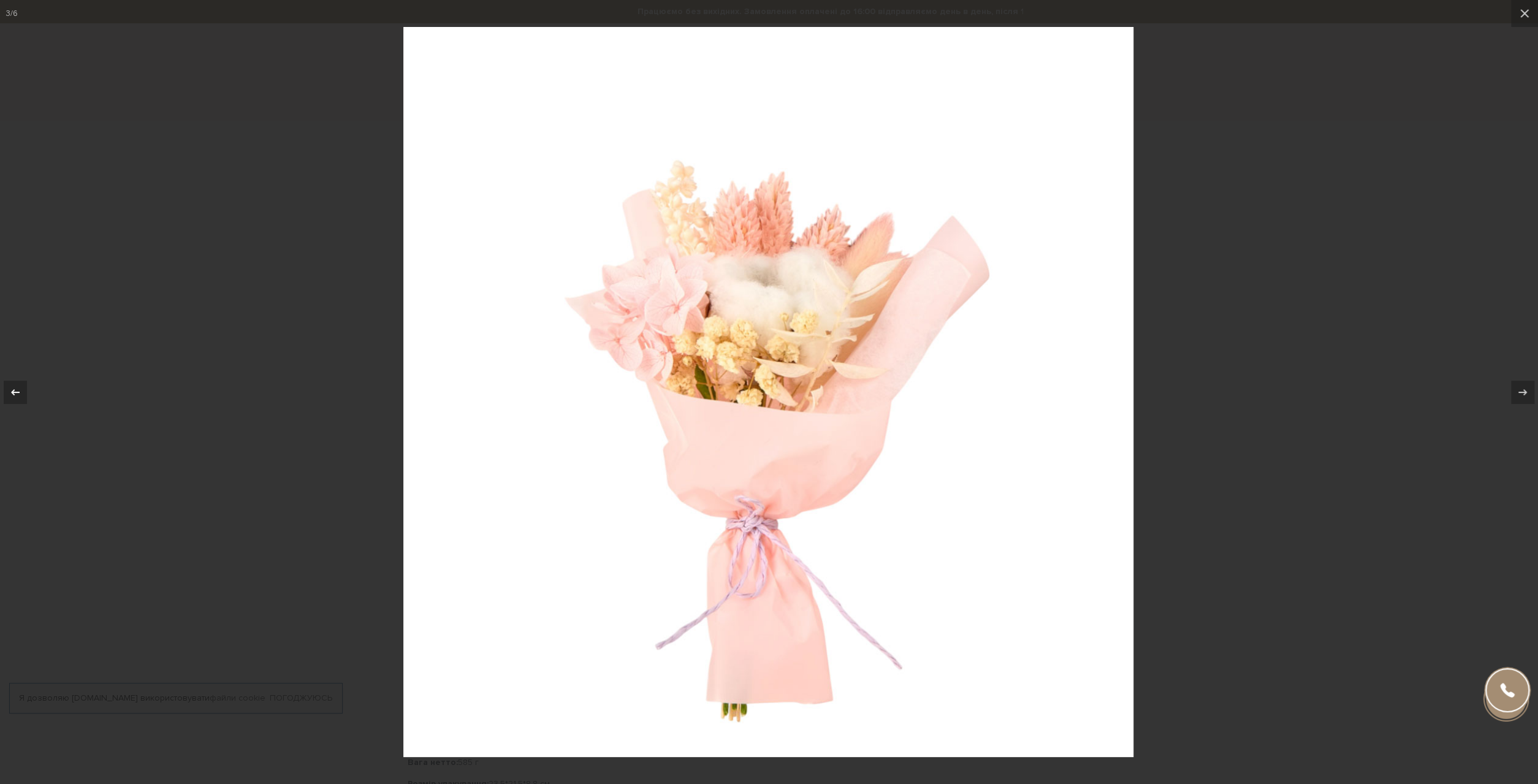
click at [19, 389] on icon at bounding box center [16, 392] width 15 height 15
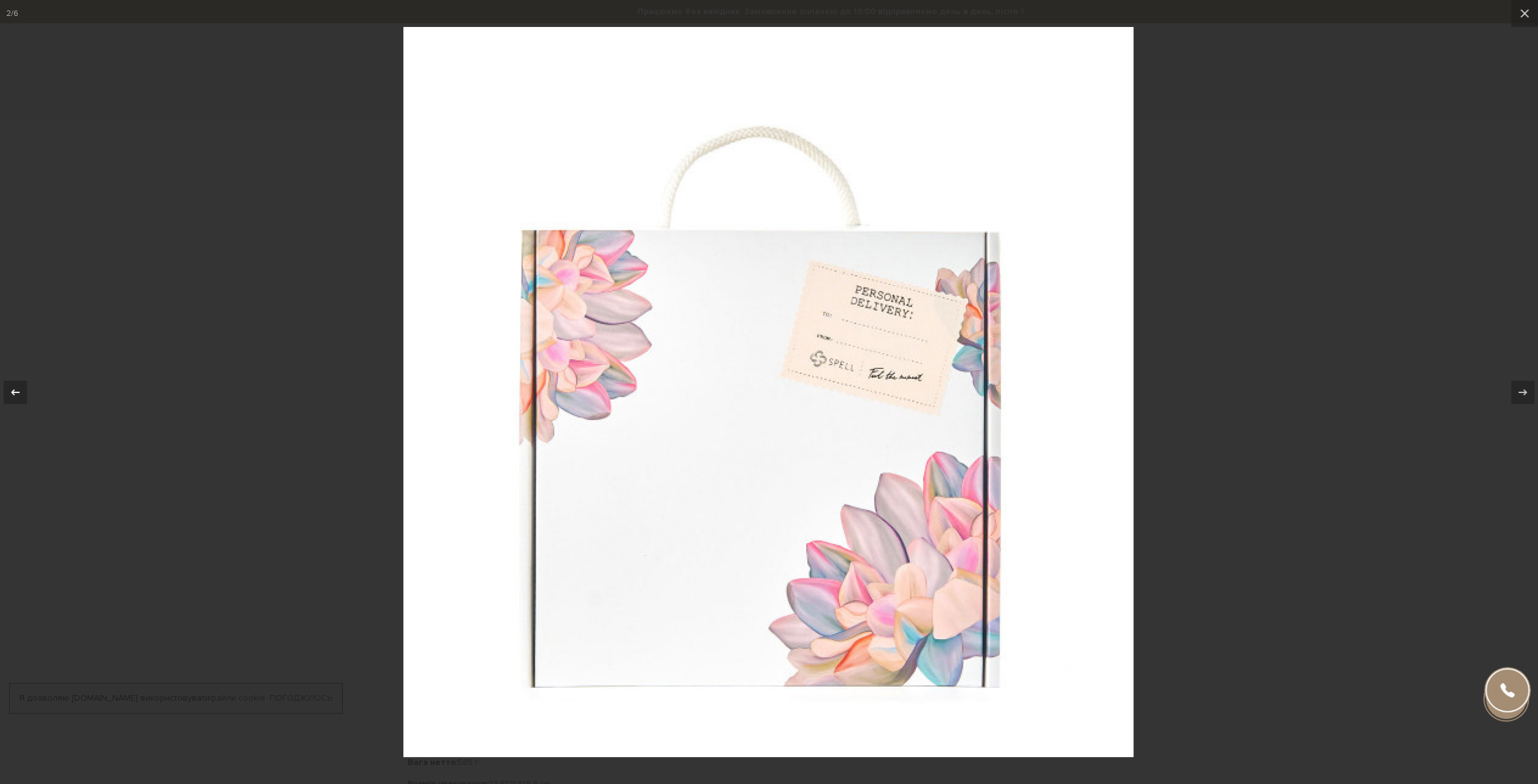
click at [19, 389] on icon at bounding box center [16, 392] width 15 height 15
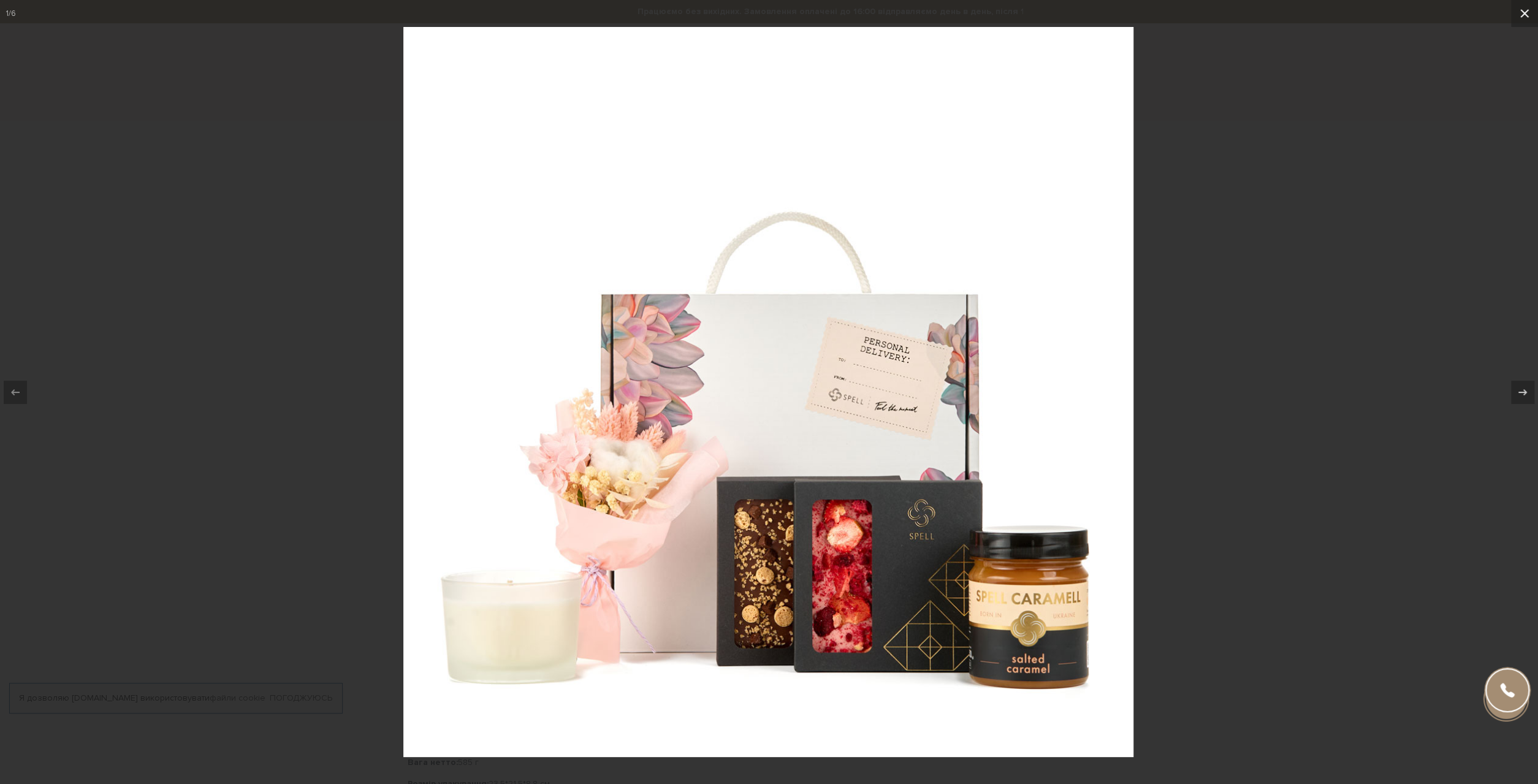
click at [1525, 14] on icon at bounding box center [1525, 13] width 8 height 8
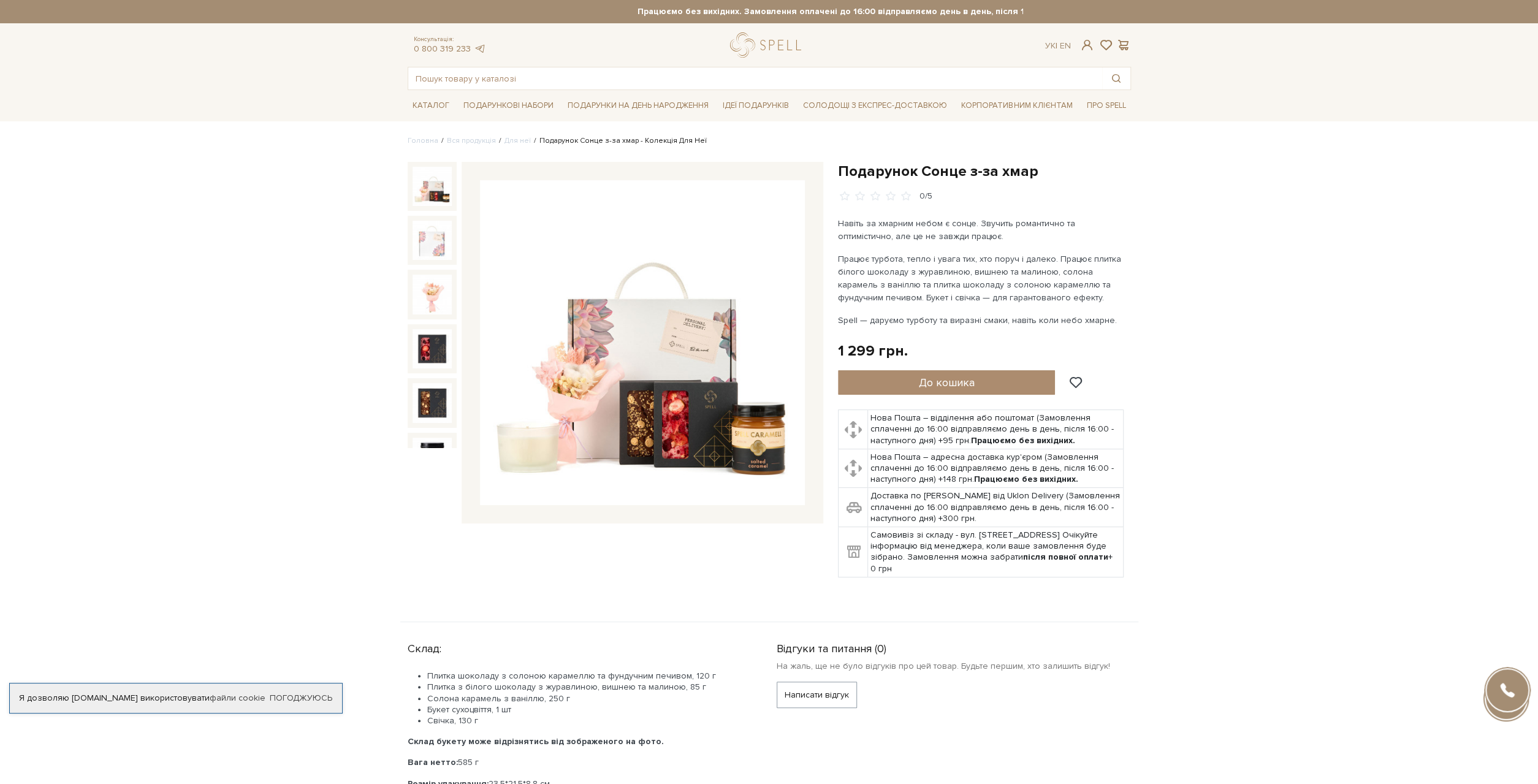
click at [427, 186] on img at bounding box center [431, 186] width 39 height 39
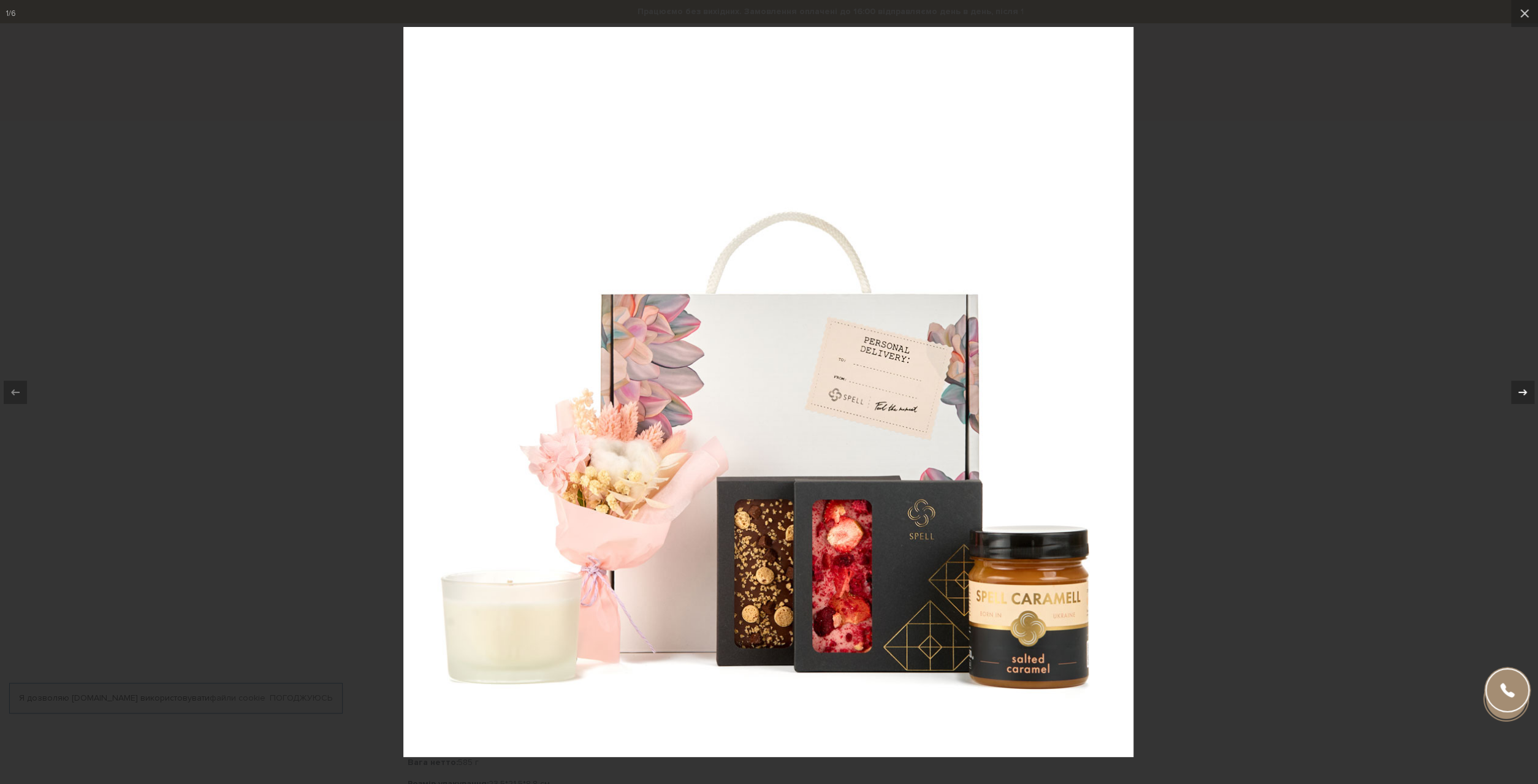
click at [1529, 387] on icon at bounding box center [1523, 392] width 15 height 15
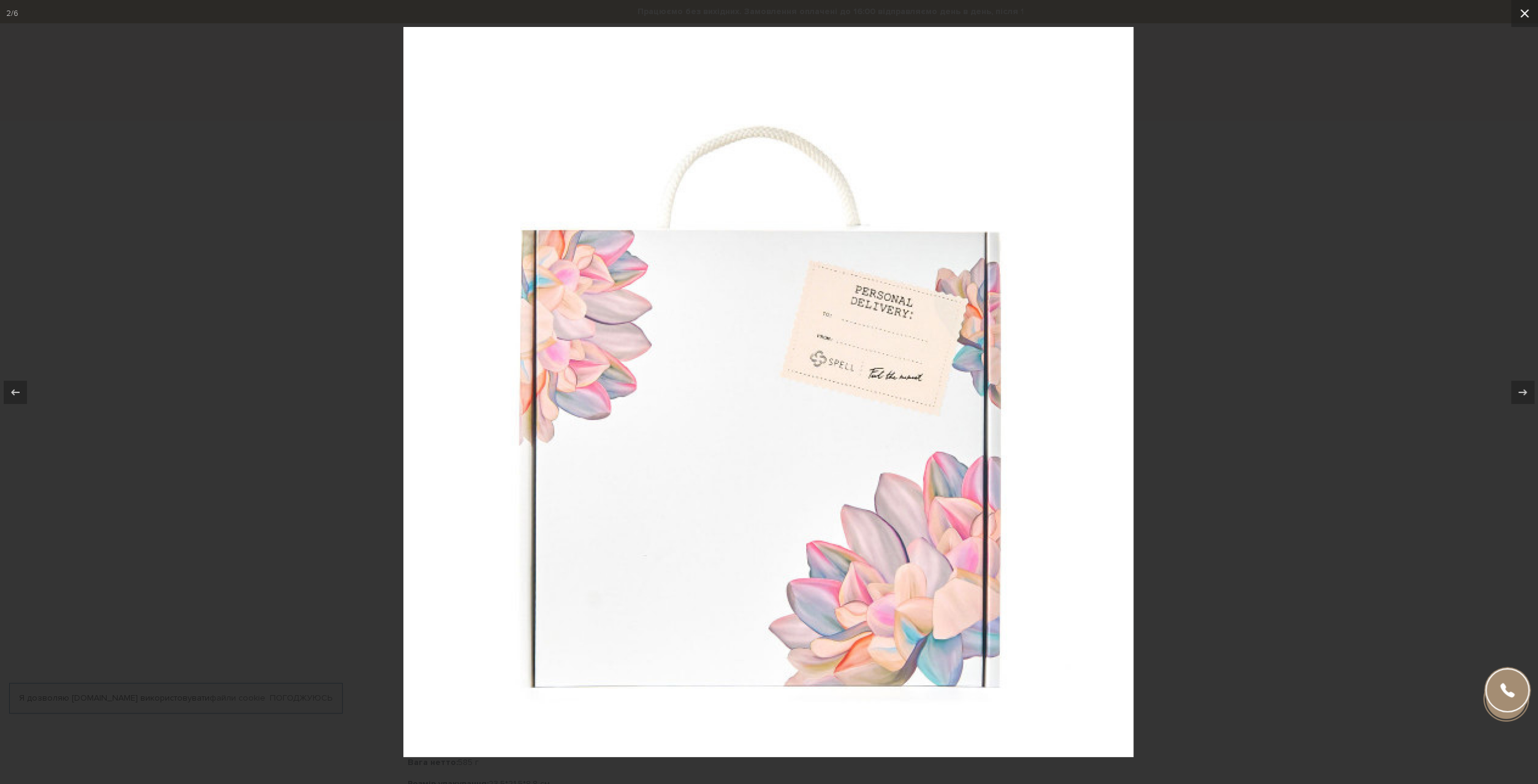
click at [1524, 15] on icon at bounding box center [1525, 13] width 15 height 15
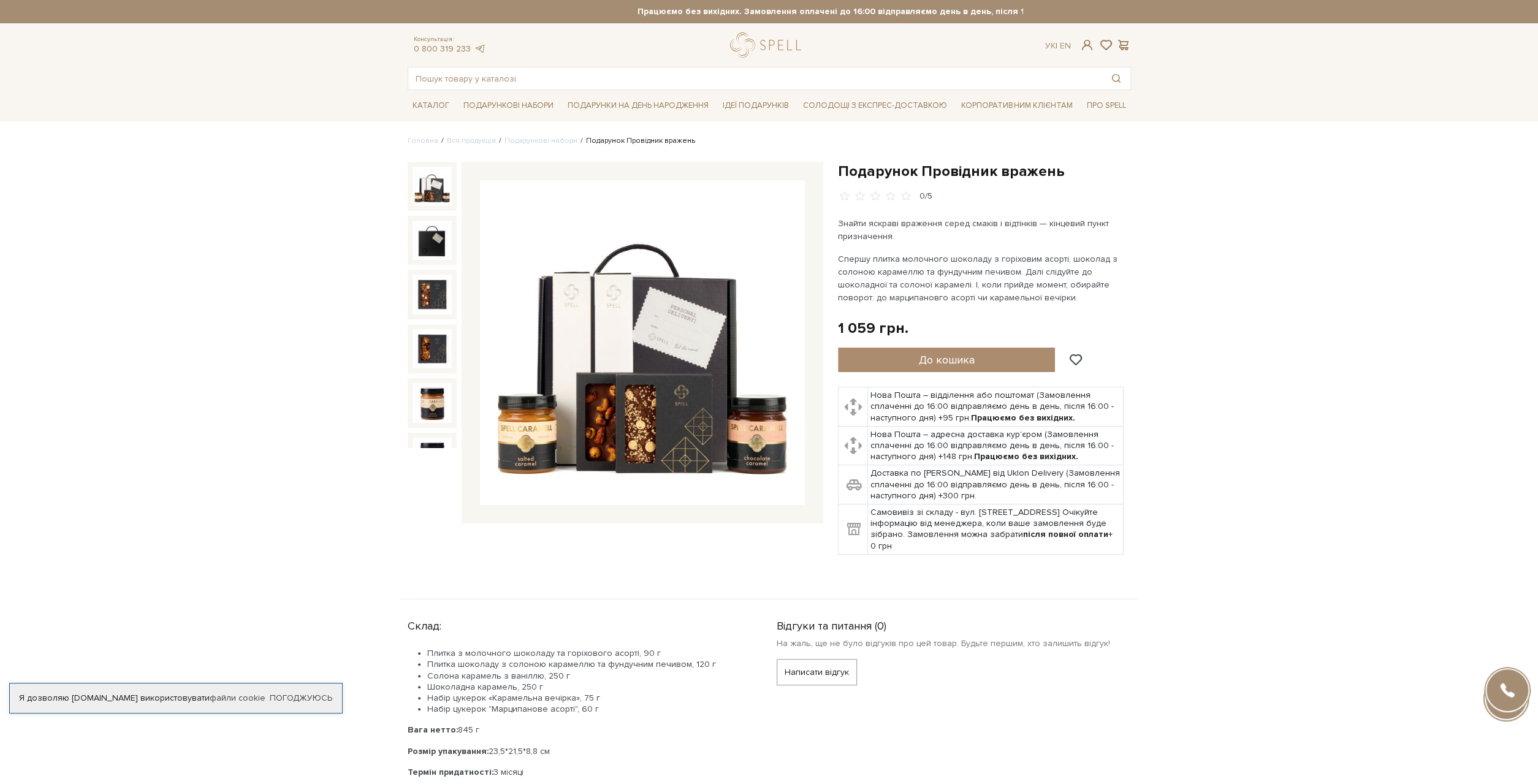
click at [663, 400] on img at bounding box center [642, 342] width 325 height 324
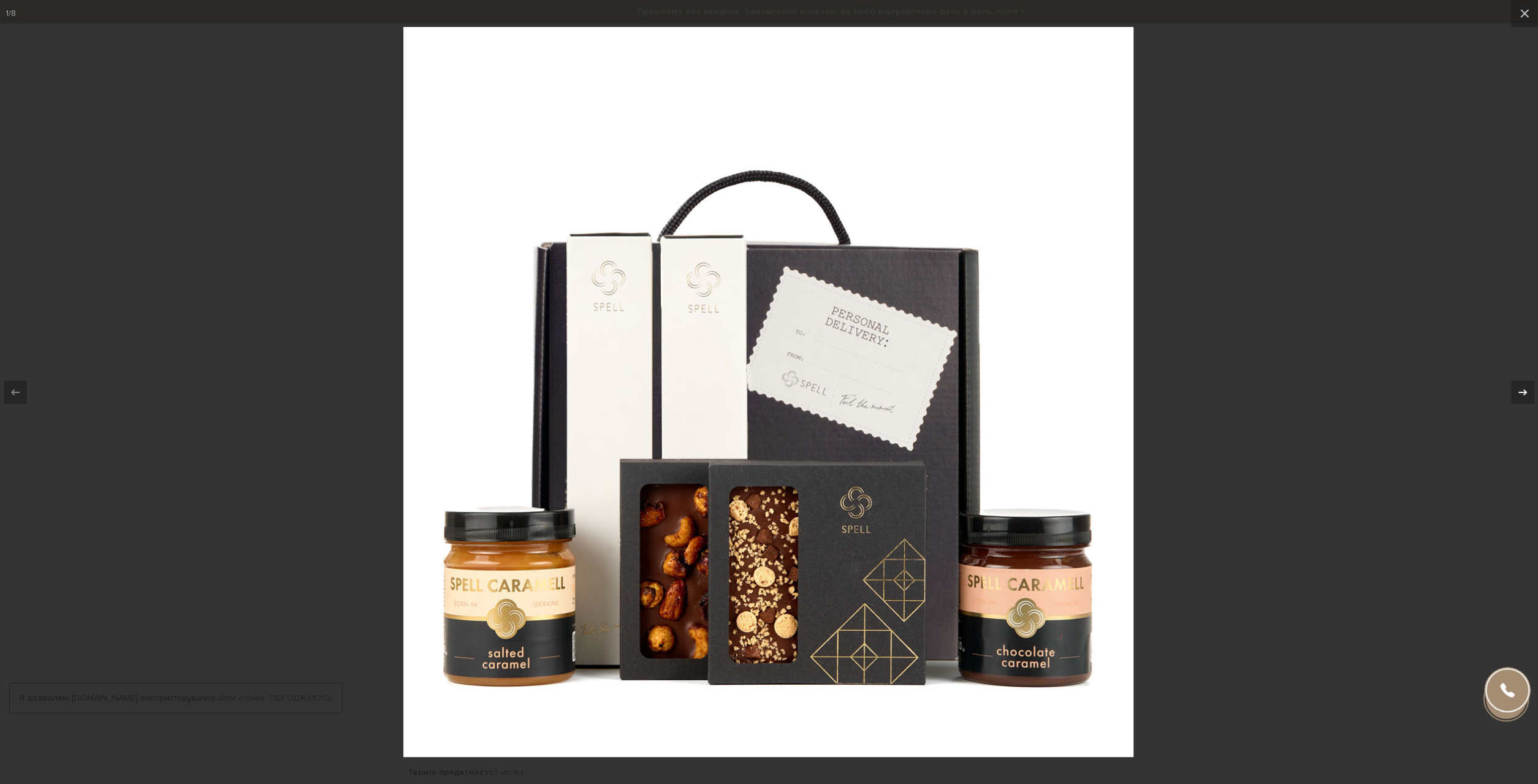
click at [1526, 390] on icon at bounding box center [1523, 392] width 15 height 15
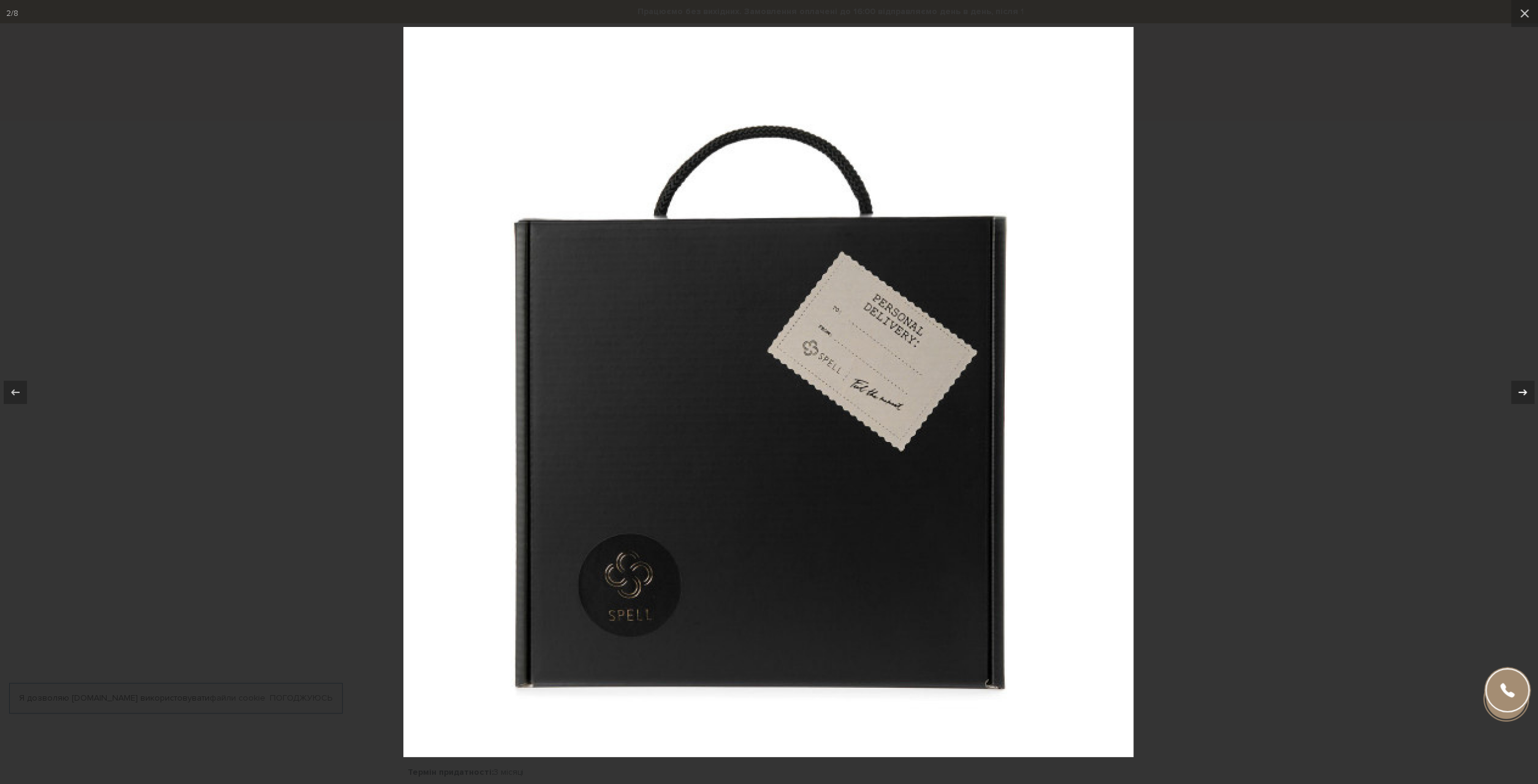
click at [1526, 390] on icon at bounding box center [1523, 392] width 15 height 15
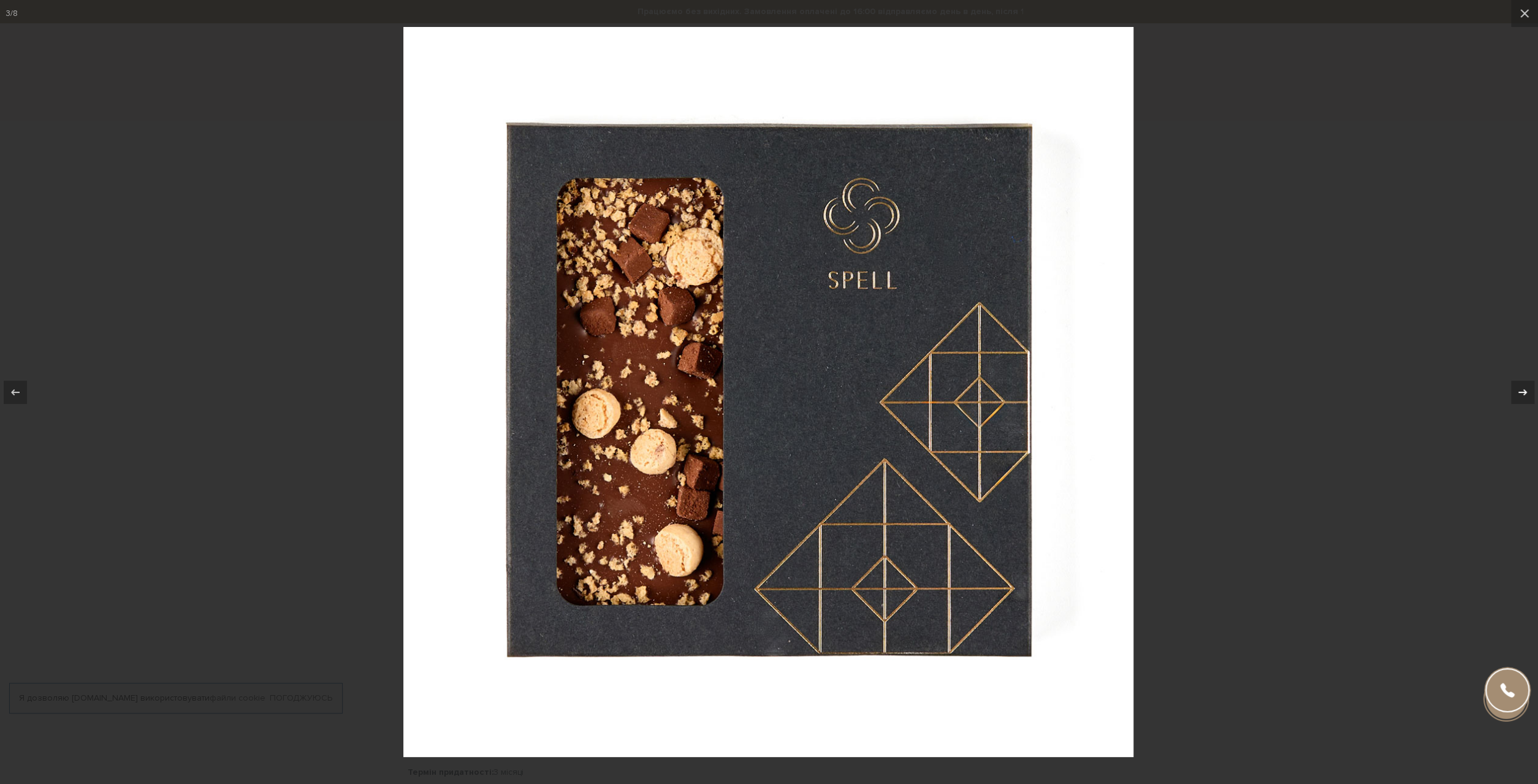
click at [1526, 390] on icon at bounding box center [1523, 392] width 15 height 15
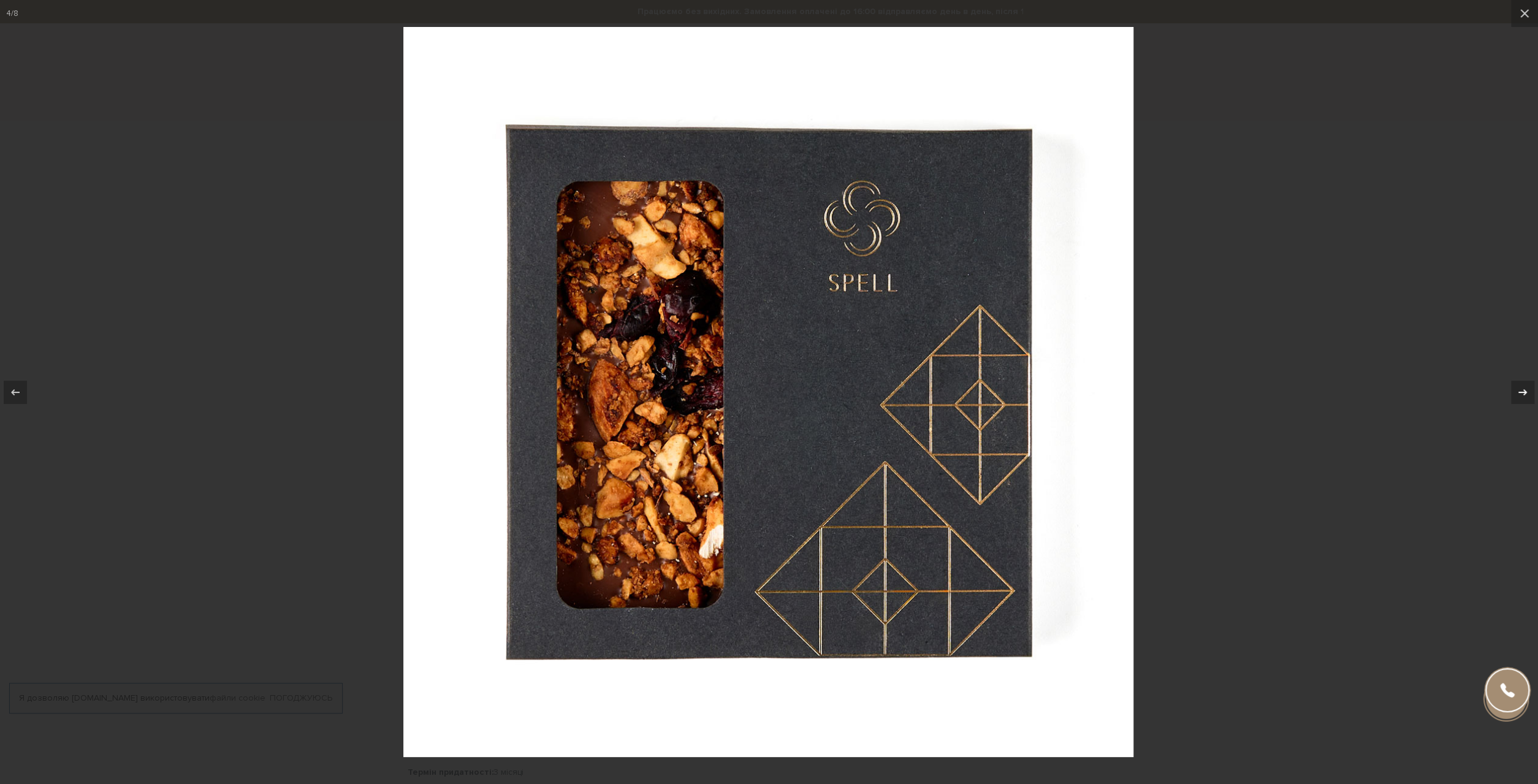
click at [1526, 390] on icon at bounding box center [1523, 392] width 15 height 15
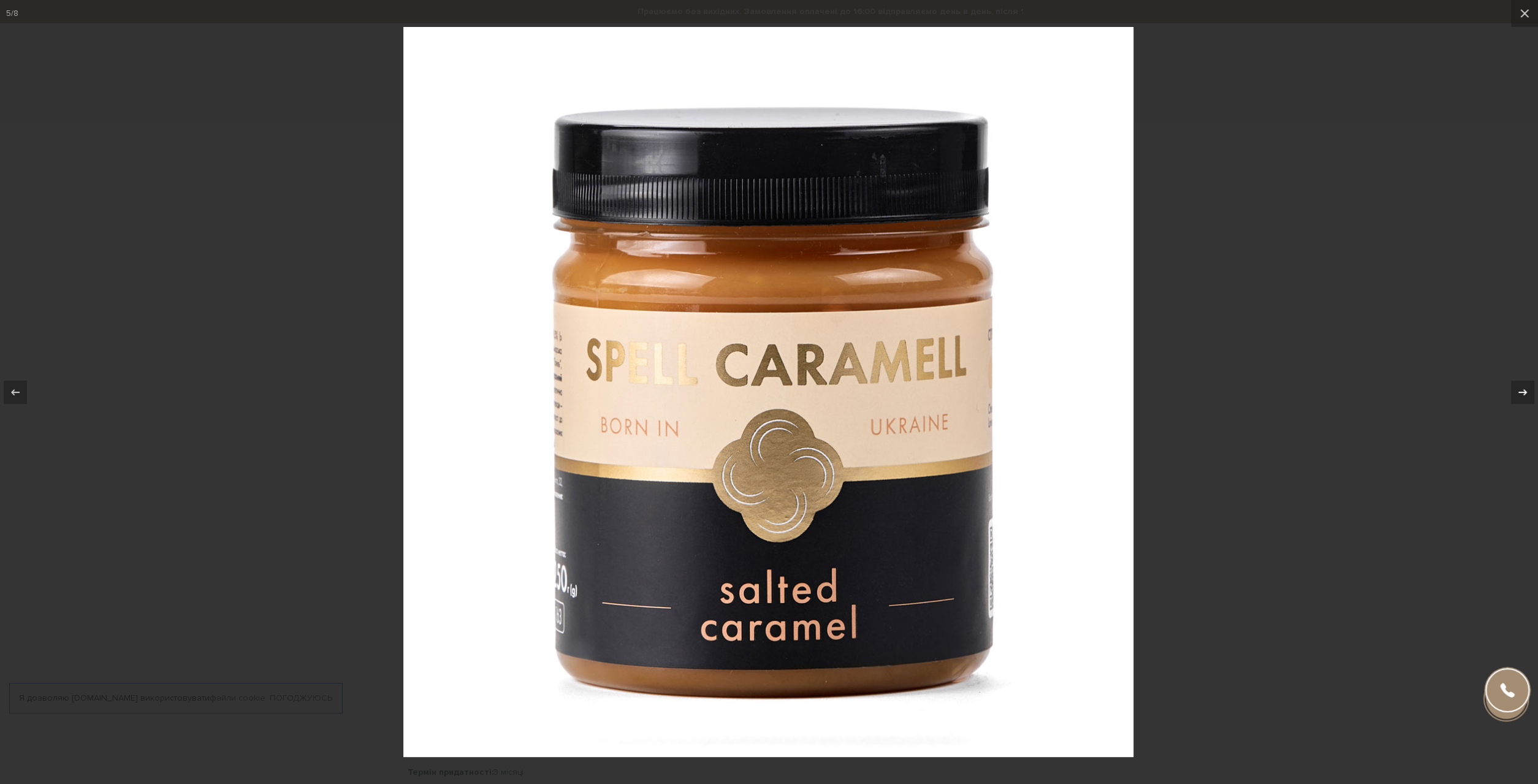
click at [1526, 390] on icon at bounding box center [1523, 392] width 15 height 15
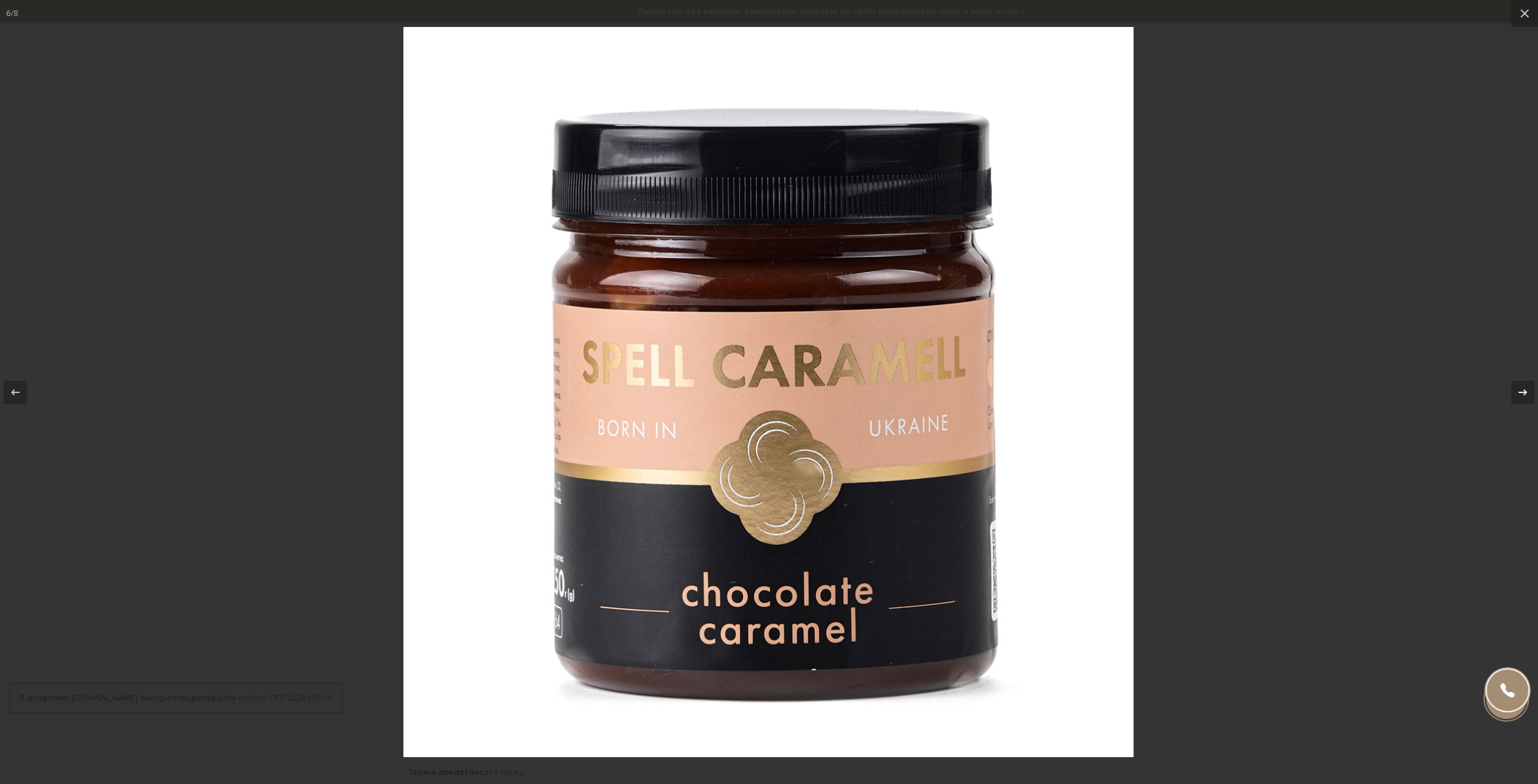
click at [1526, 390] on icon at bounding box center [1523, 392] width 15 height 15
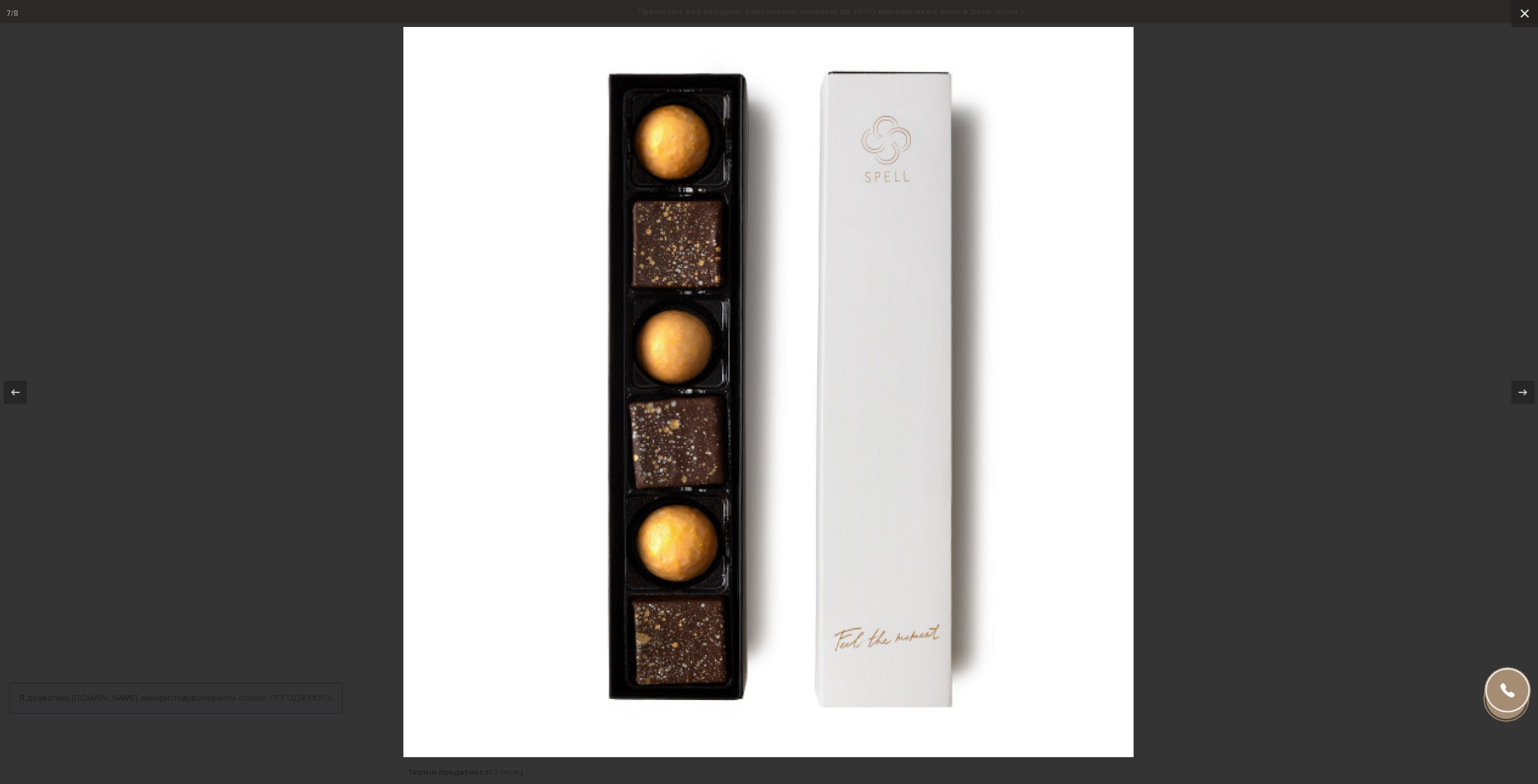
click at [1525, 13] on icon at bounding box center [1525, 13] width 8 height 8
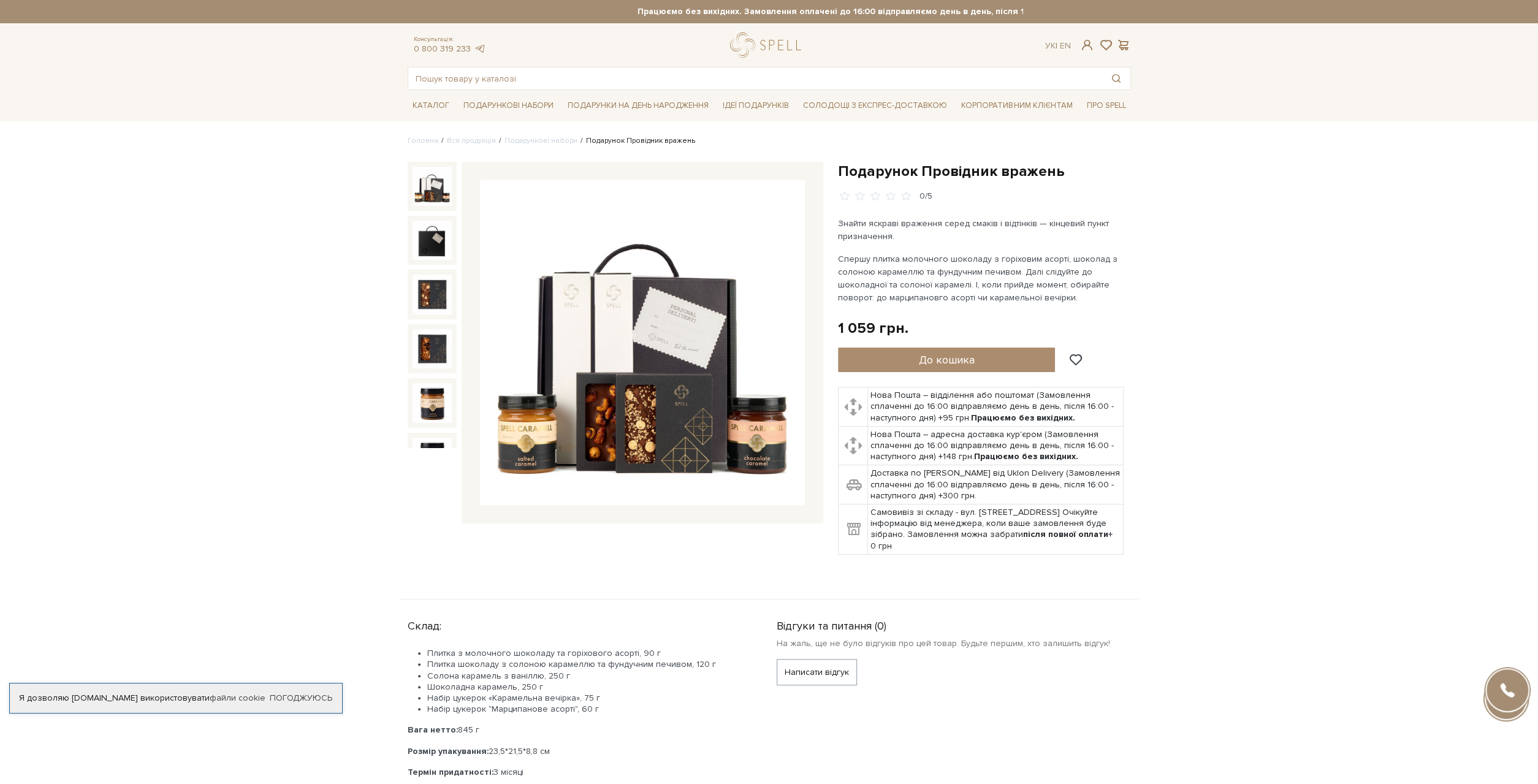
scroll to position [147, 0]
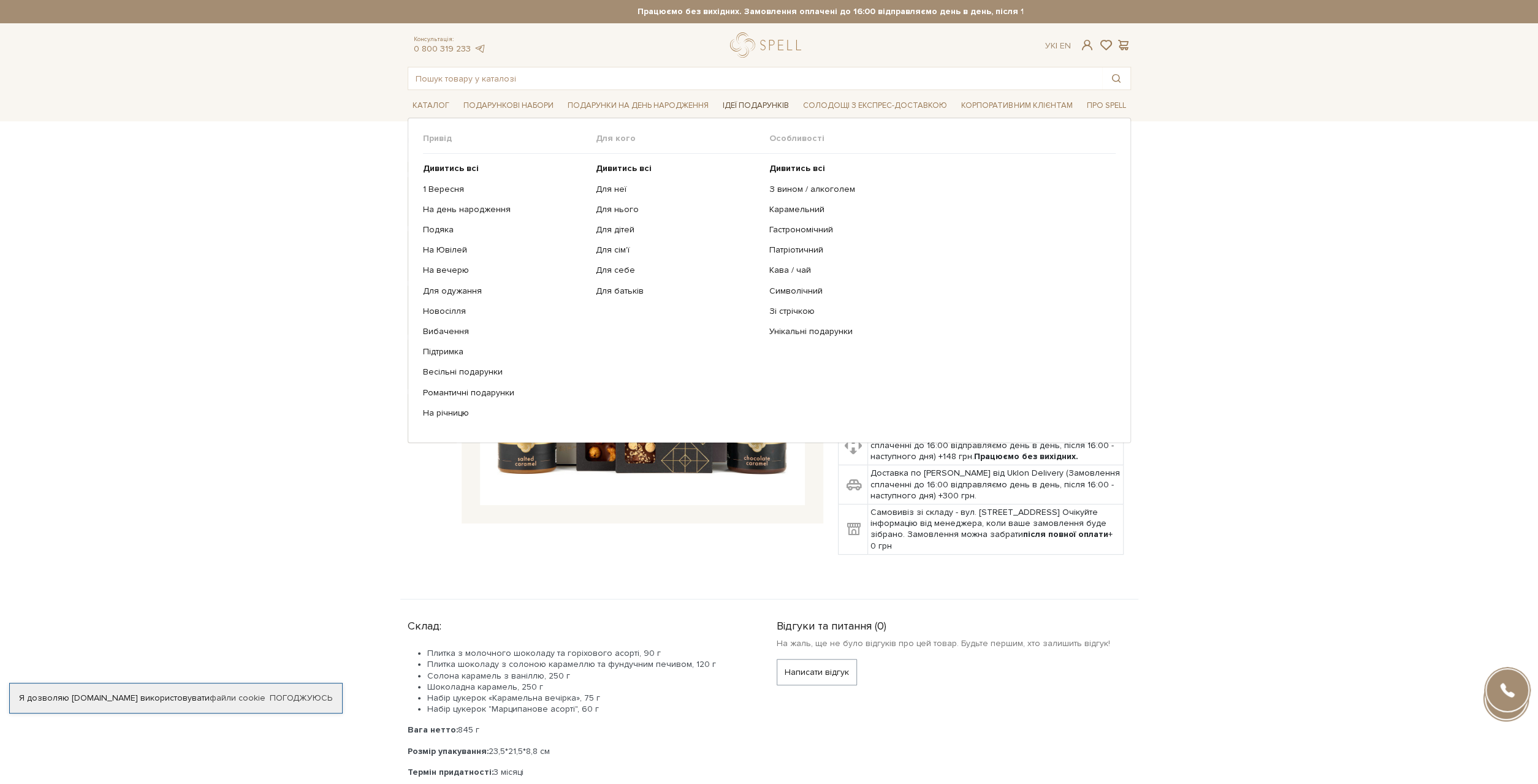
click at [773, 105] on span "Ідеї подарунків" at bounding box center [755, 105] width 76 height 19
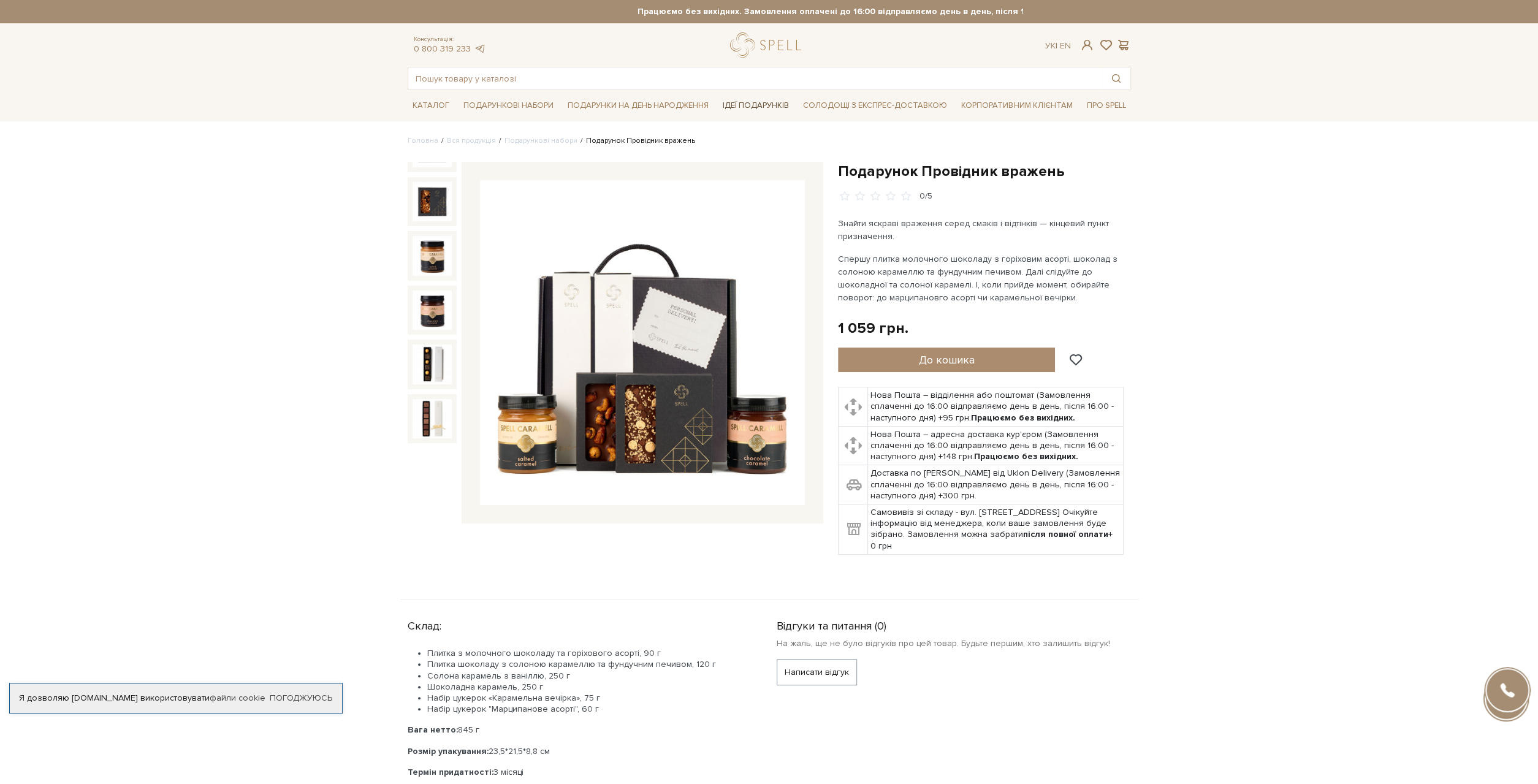
click at [756, 103] on span "Ідеї подарунків" at bounding box center [755, 105] width 76 height 19
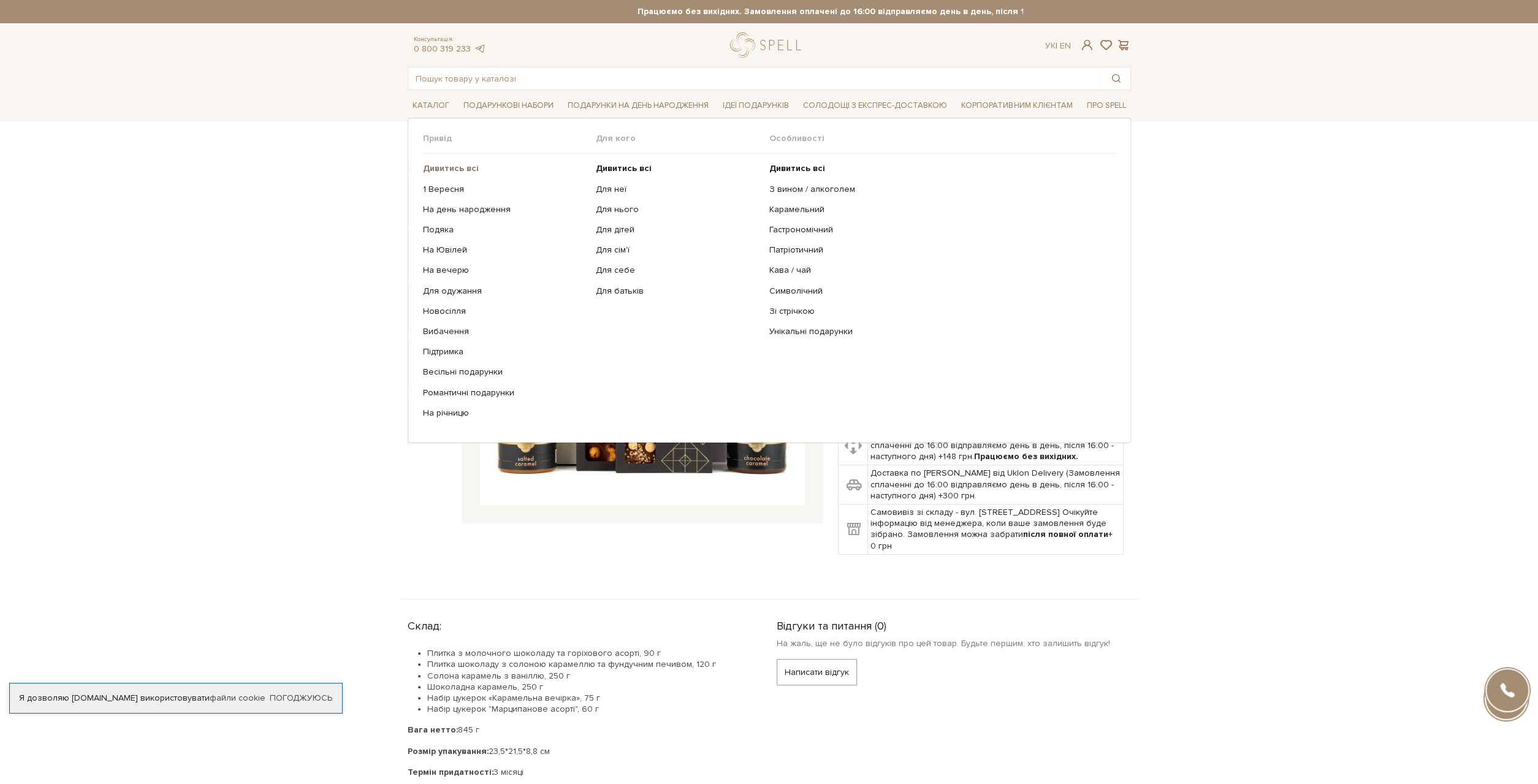
click at [451, 171] on b "Дивитись всі" at bounding box center [451, 168] width 56 height 10
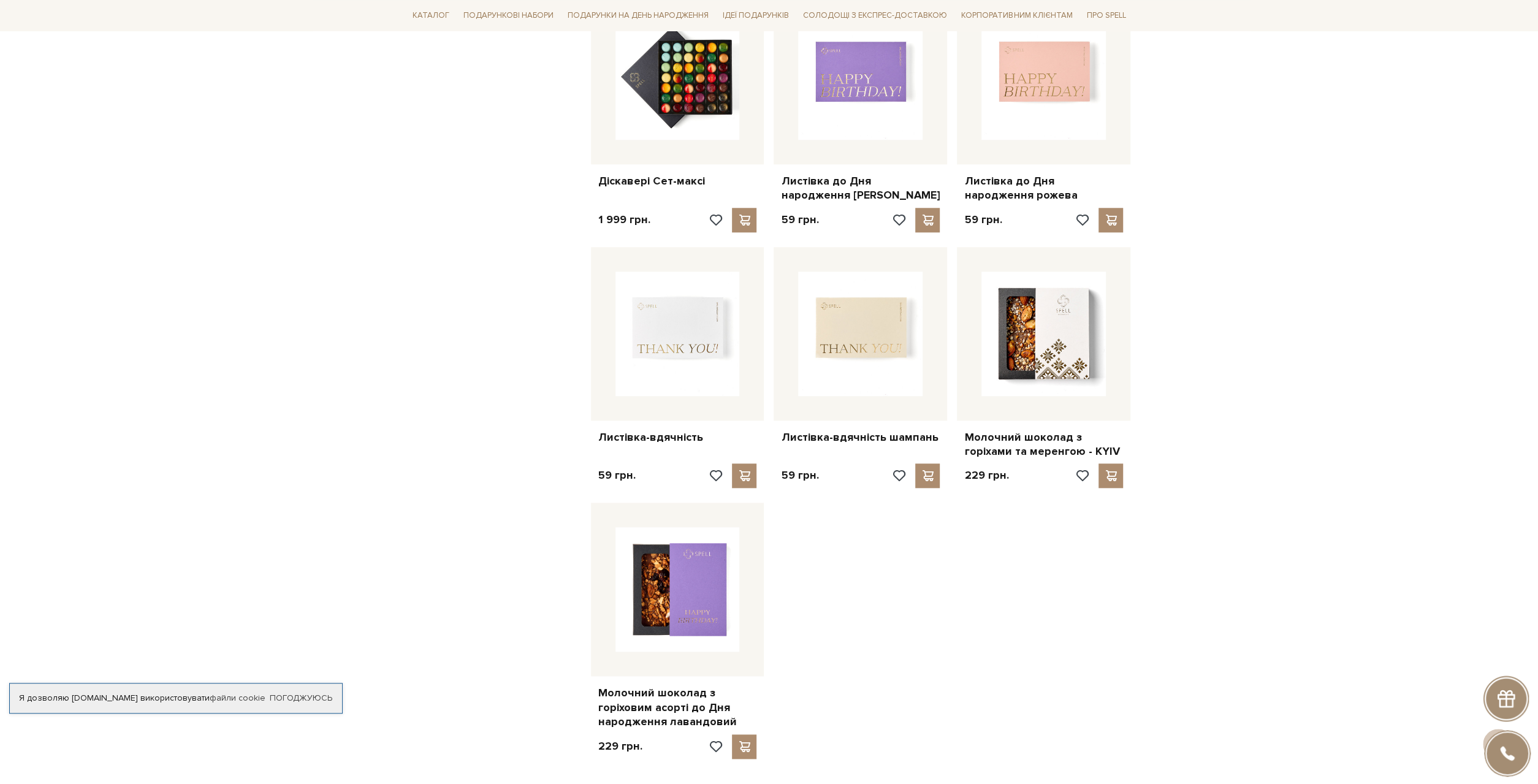
scroll to position [1083, 0]
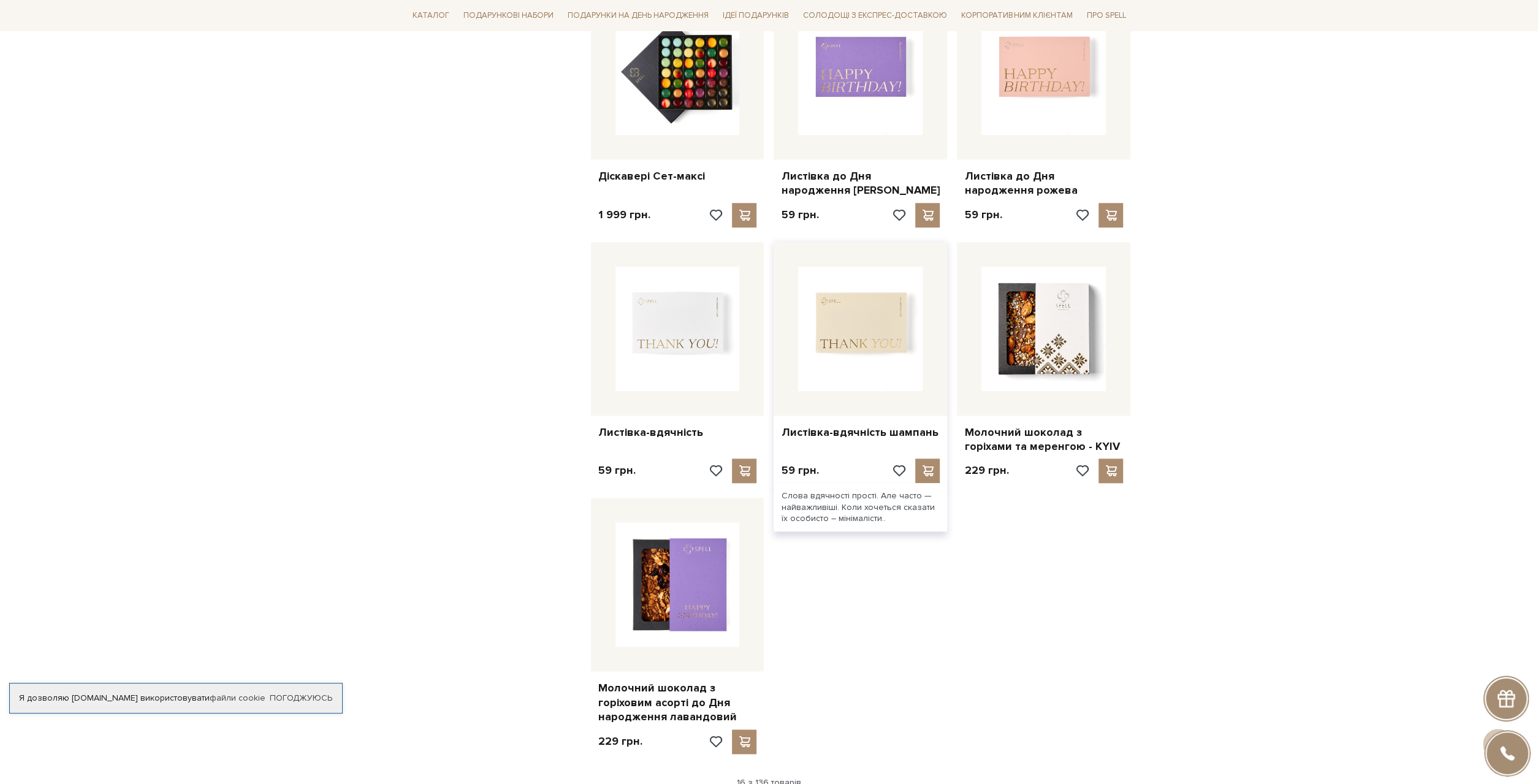
click at [886, 348] on img at bounding box center [860, 329] width 124 height 124
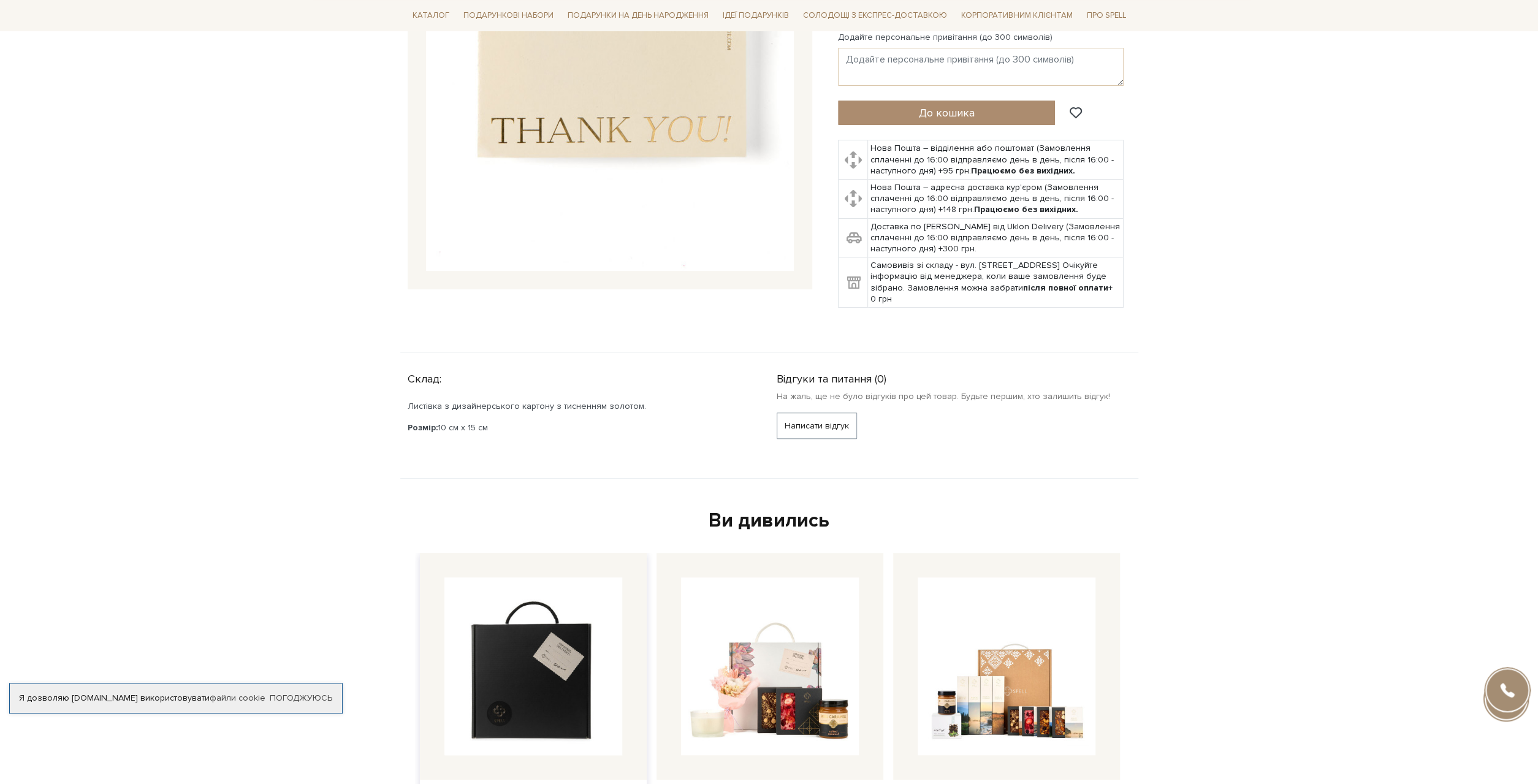
scroll to position [191, 0]
